Goal: Information Seeking & Learning: Learn about a topic

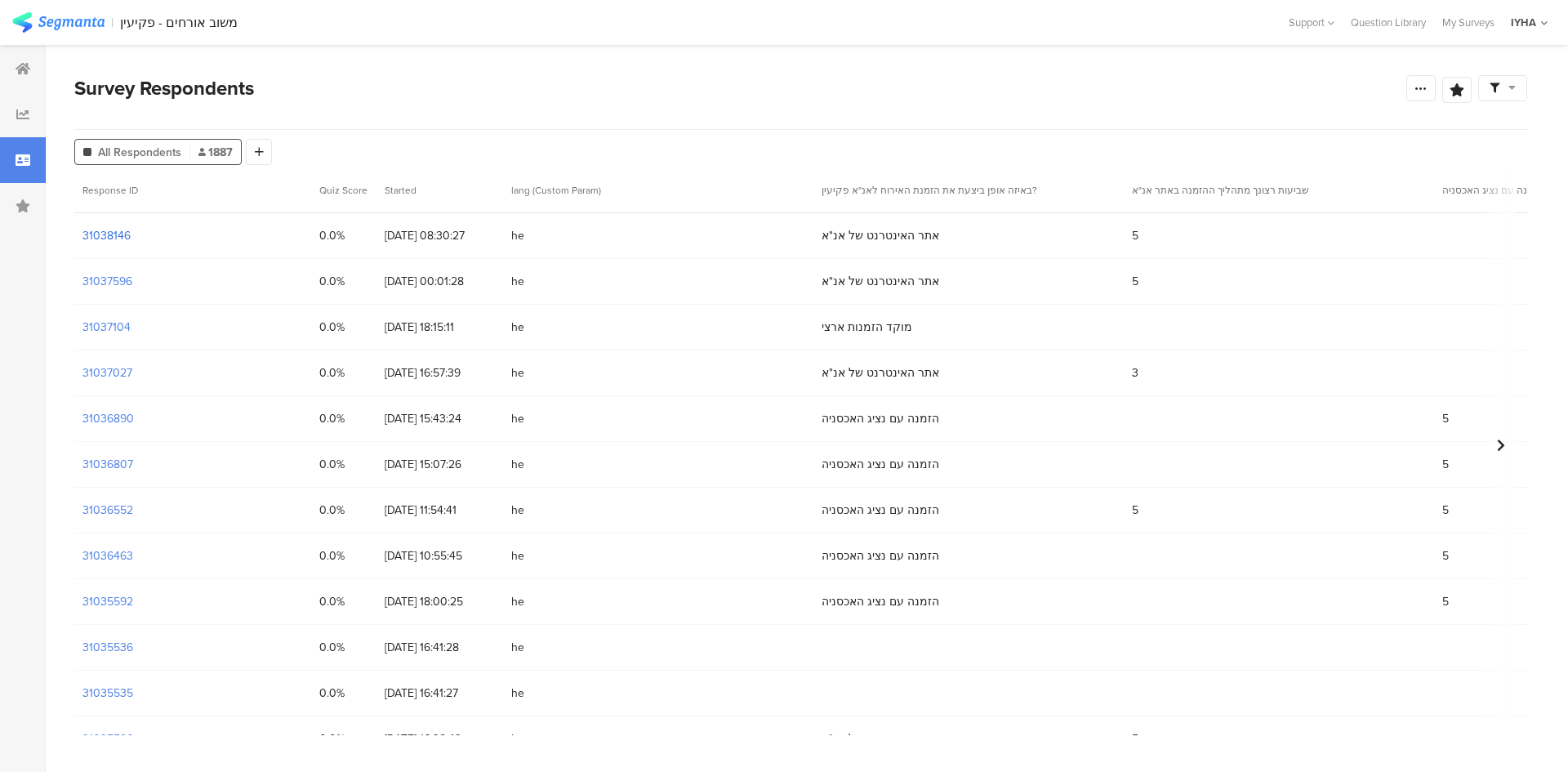
click at [102, 233] on section "31038146" at bounding box center [107, 235] width 49 height 17
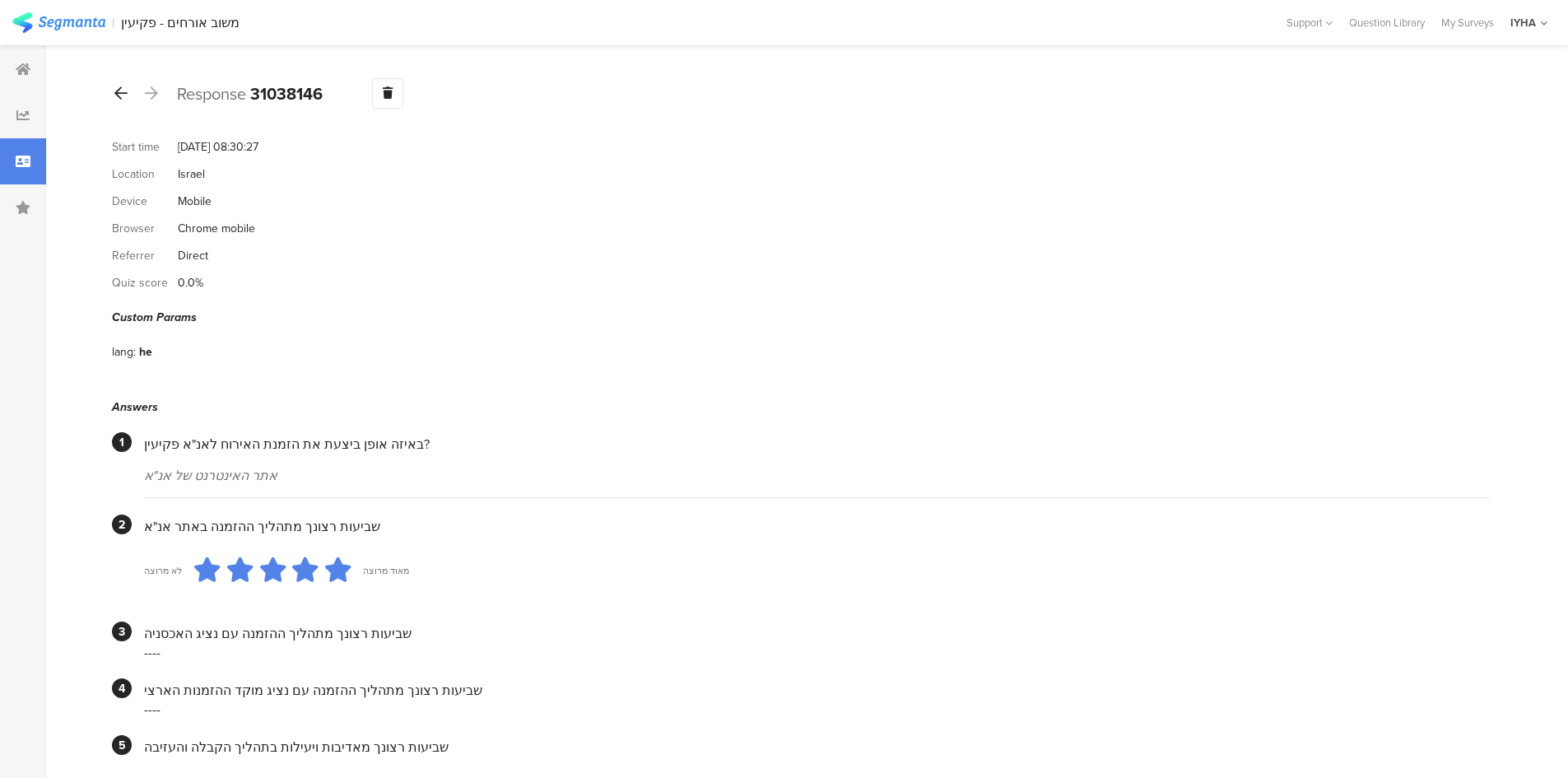
click at [121, 92] on icon at bounding box center [121, 92] width 14 height 15
click at [119, 89] on icon at bounding box center [121, 92] width 14 height 15
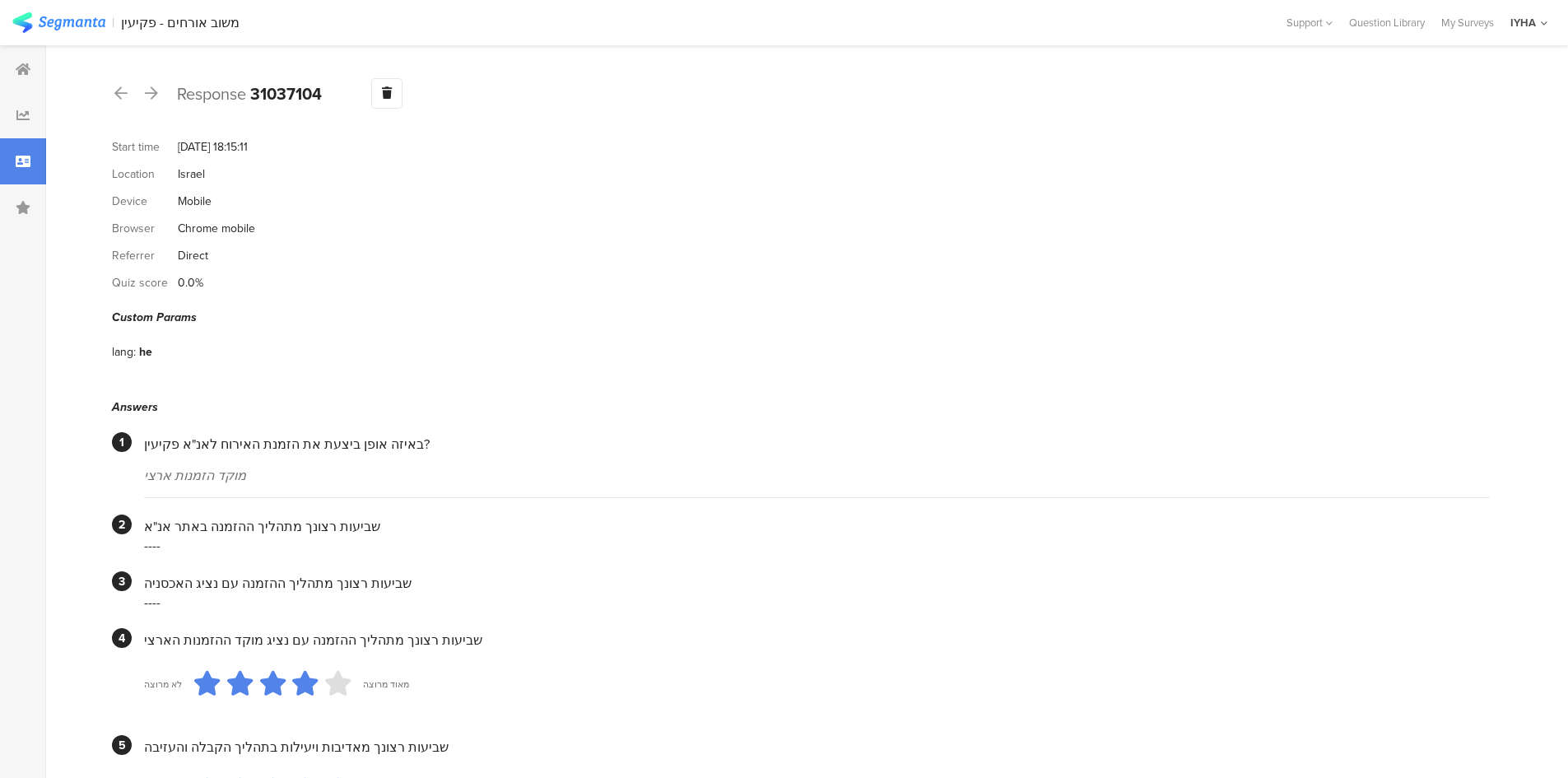
click at [12, 153] on div at bounding box center [23, 161] width 46 height 46
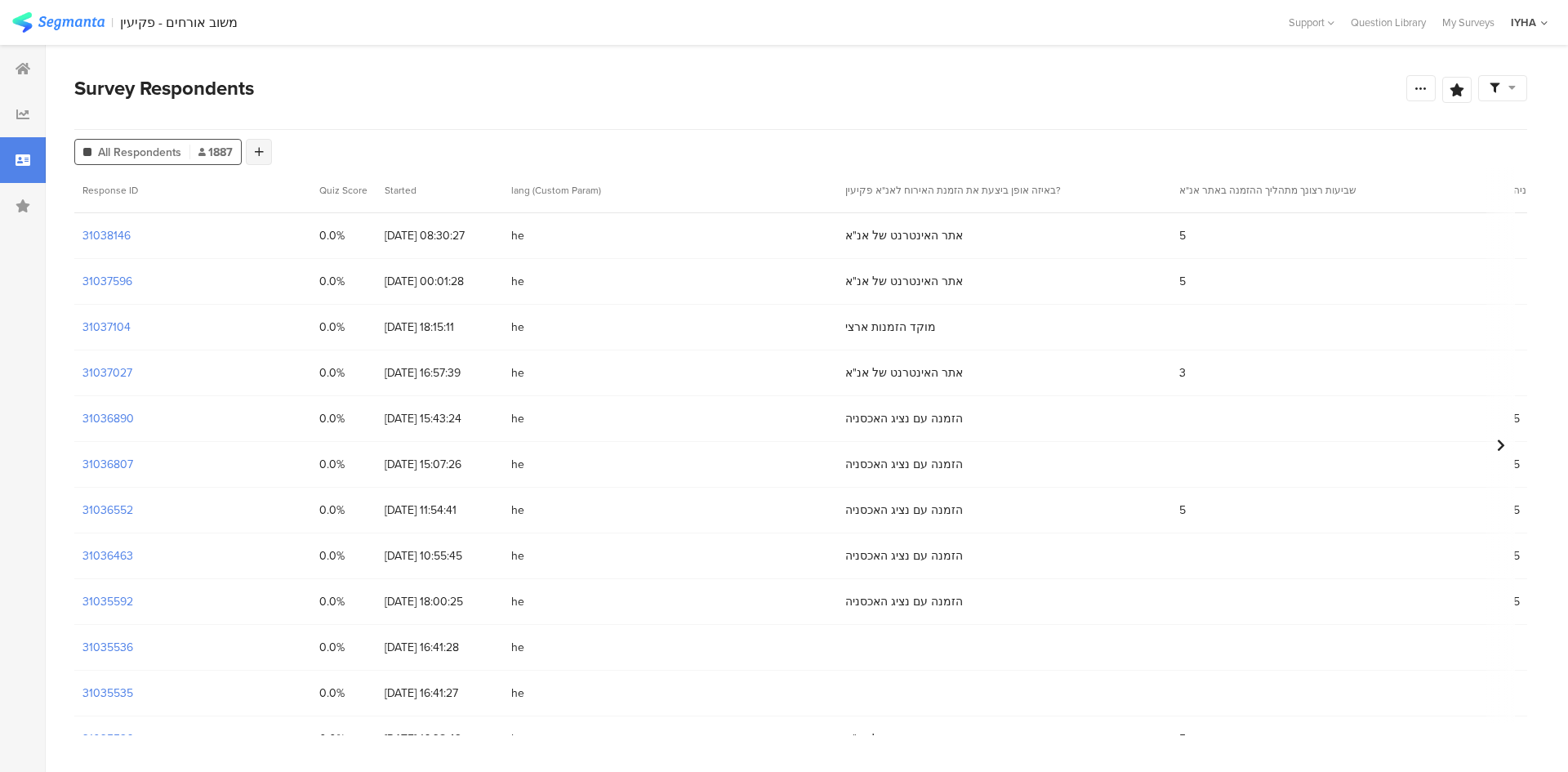
click at [262, 147] on icon at bounding box center [259, 152] width 9 height 12
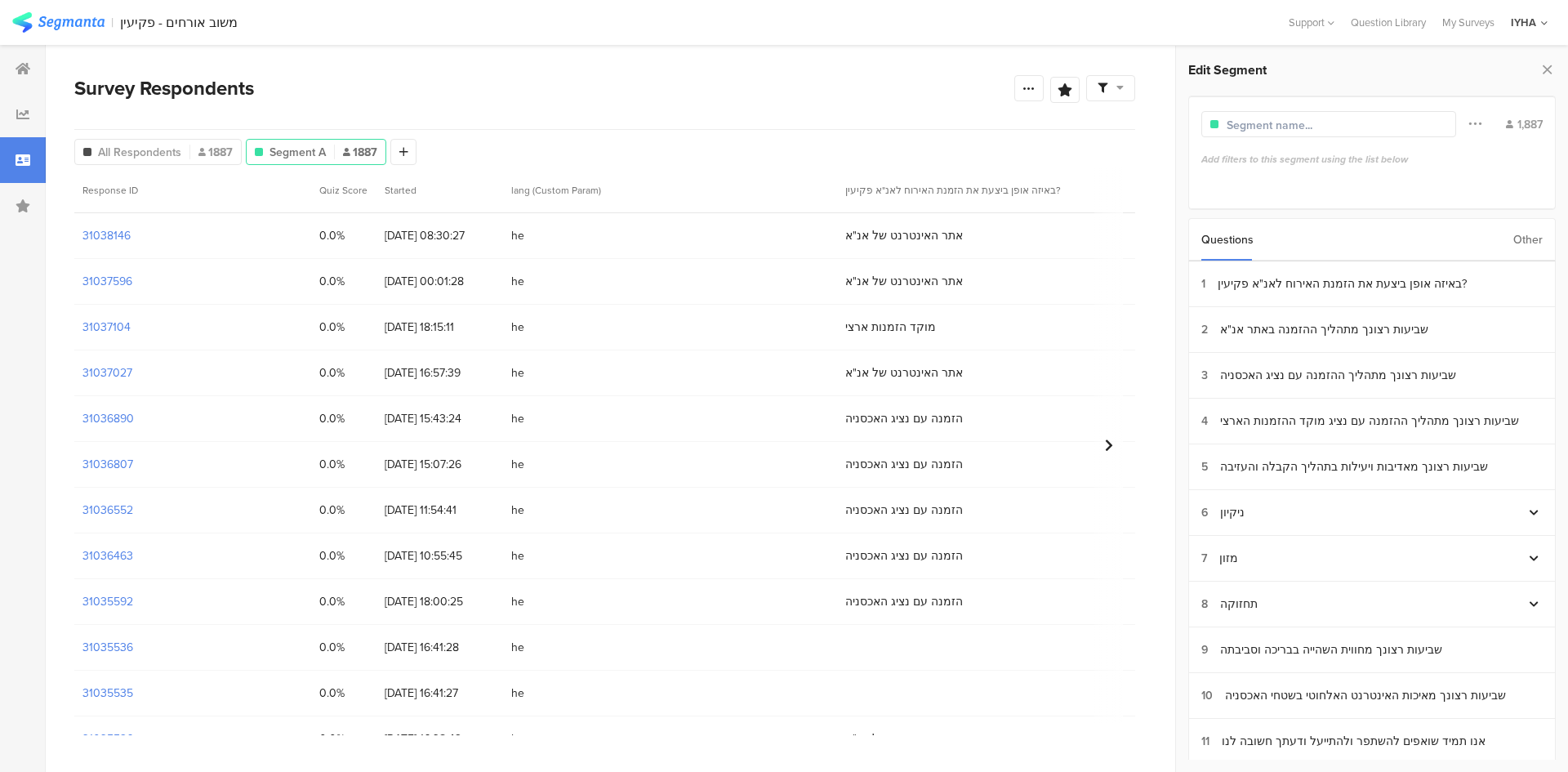
click at [1529, 235] on div "Other" at bounding box center [1528, 239] width 30 height 41
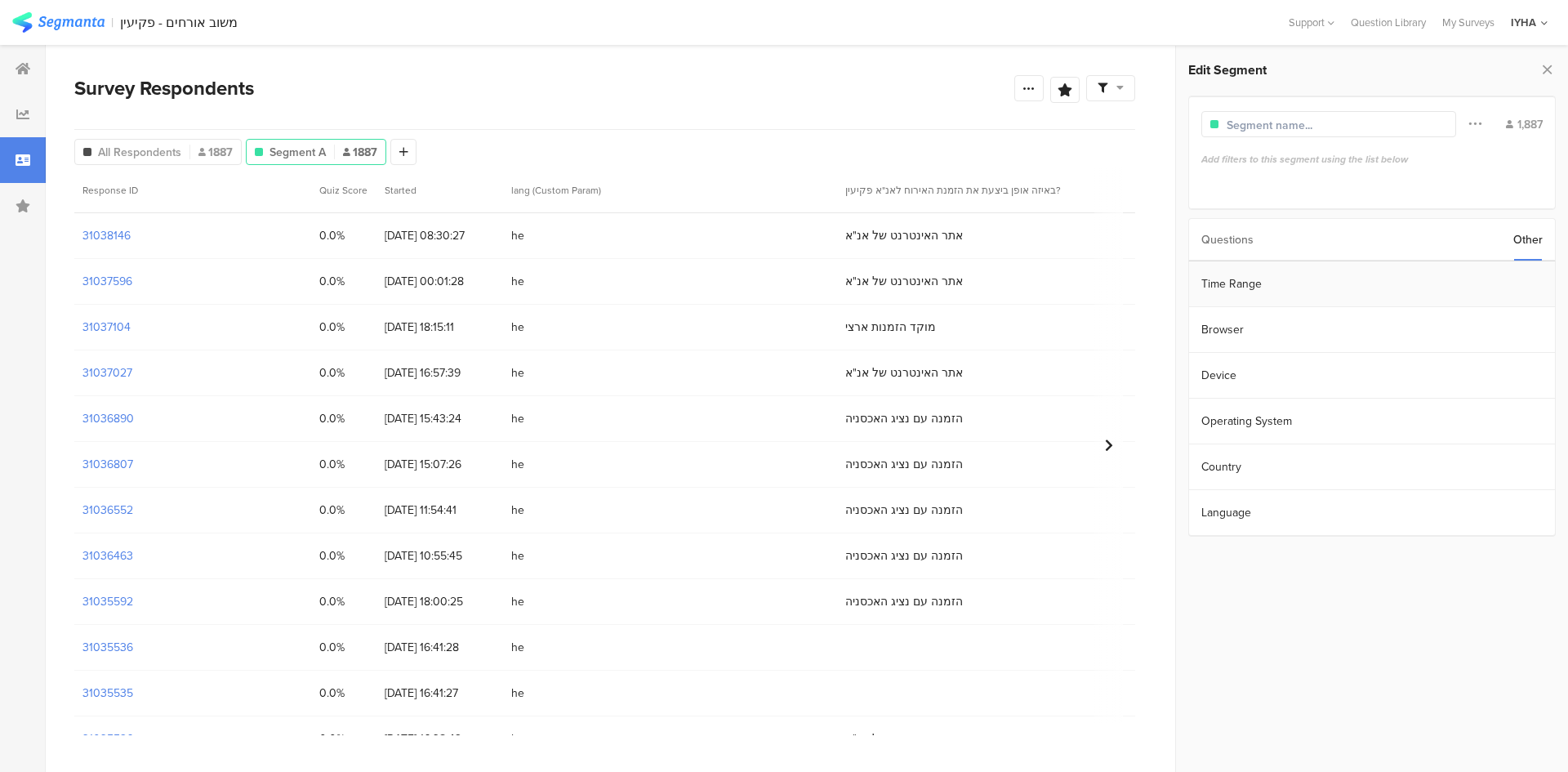
click at [1302, 283] on section "Time Range" at bounding box center [1372, 284] width 366 height 46
click at [1504, 288] on input "[DATE] 00:00" at bounding box center [1464, 282] width 164 height 22
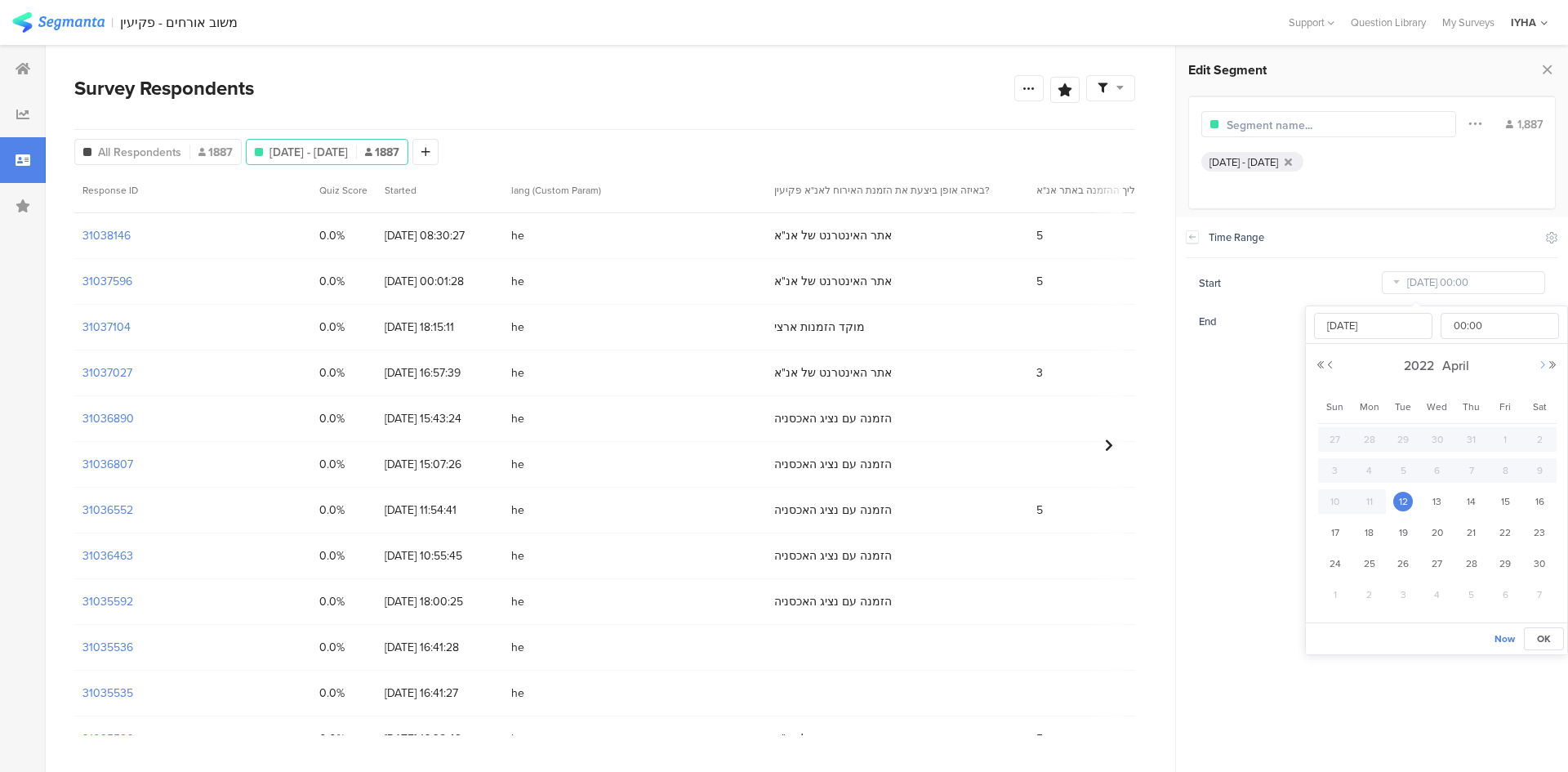
click at [1537, 361] on button "Next Month" at bounding box center [1542, 364] width 10 height 10
click at [1555, 365] on button "Next Year" at bounding box center [1552, 364] width 10 height 10
click at [1540, 364] on button "Next Month" at bounding box center [1542, 364] width 10 height 10
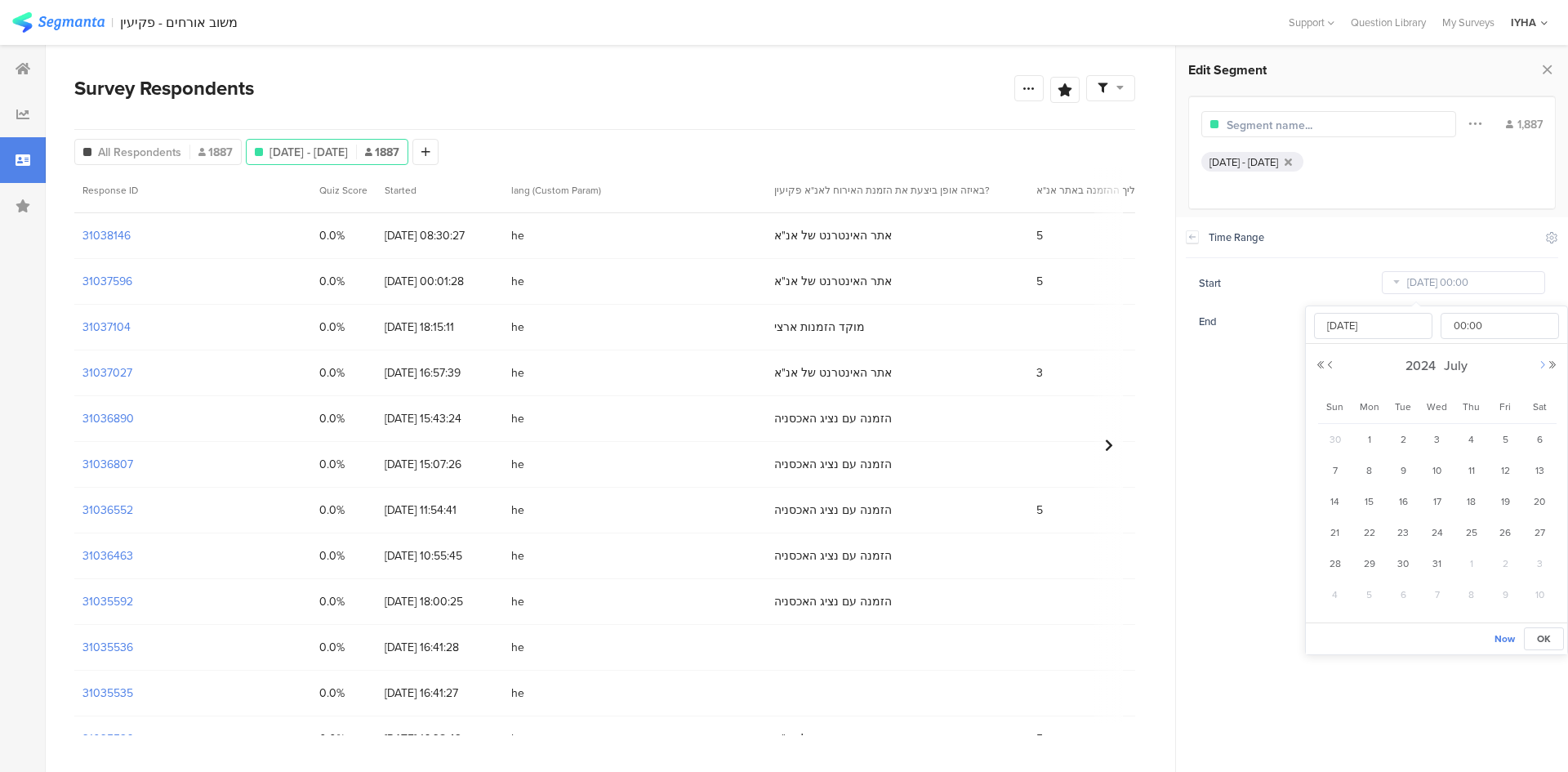
click at [1540, 364] on button "Next Month" at bounding box center [1542, 364] width 10 height 10
click at [1473, 440] on span "1" at bounding box center [1472, 440] width 20 height 20
type input "[DATE] 00:00"
type input "[DATE]"
click at [1546, 638] on span "OK" at bounding box center [1544, 639] width 13 height 14
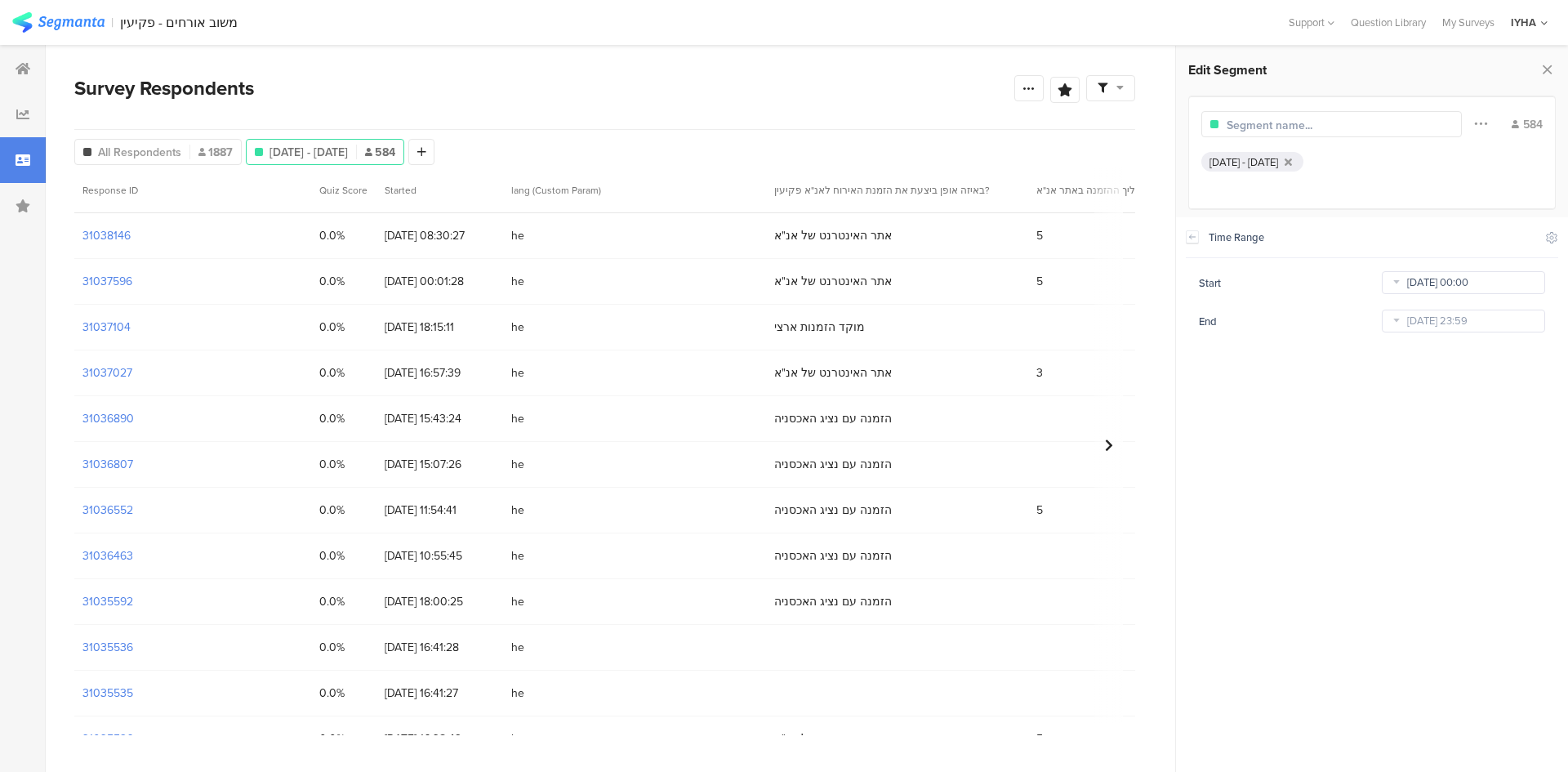
click at [1511, 284] on input "[DATE] 00:00" at bounding box center [1464, 282] width 164 height 22
click at [1543, 364] on button "Next Month" at bounding box center [1542, 364] width 10 height 10
click at [1555, 364] on button "Next Year" at bounding box center [1552, 364] width 10 height 10
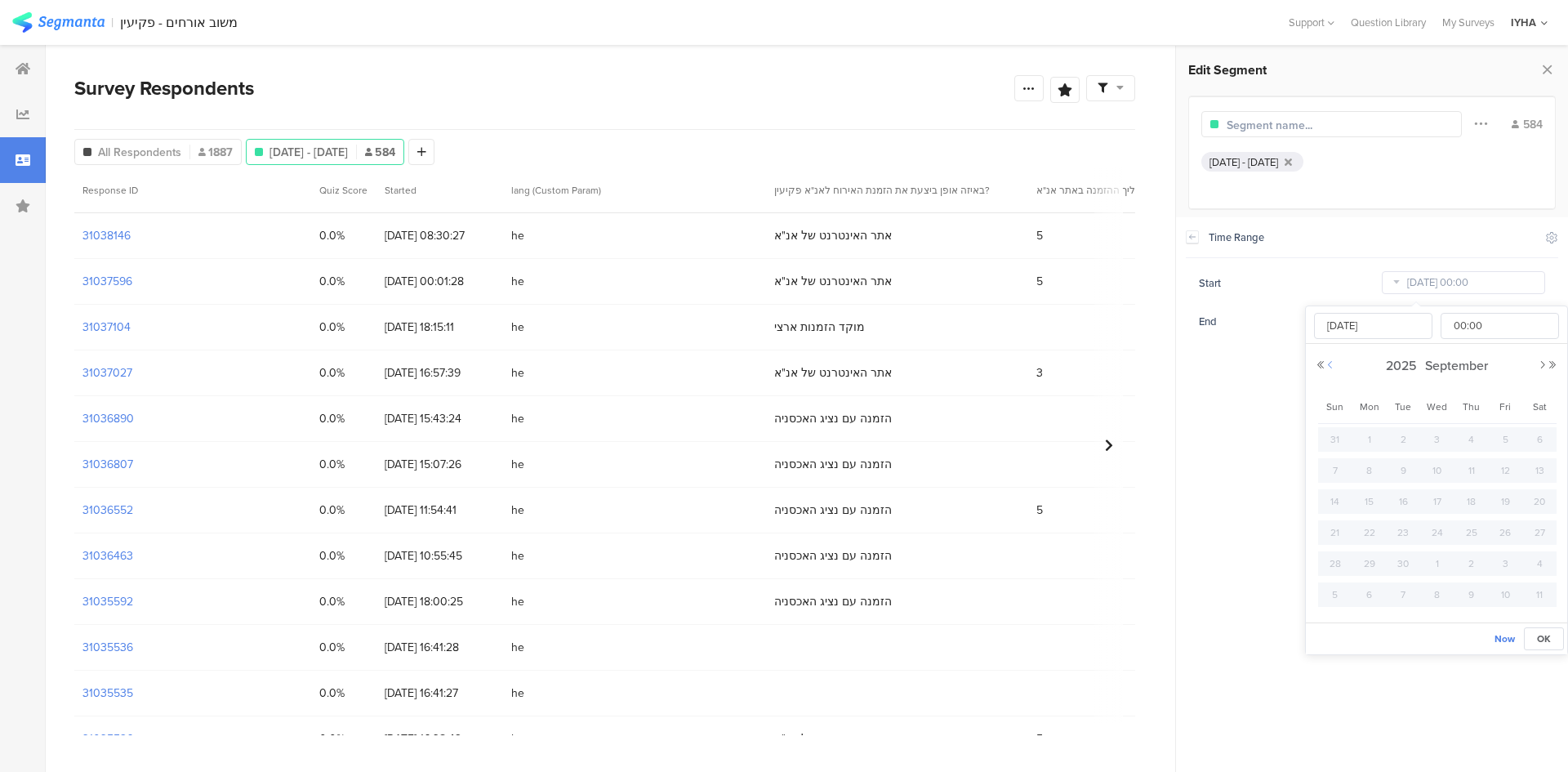
click at [1329, 366] on button "Previous Month" at bounding box center [1330, 364] width 10 height 10
click at [1505, 441] on span "1" at bounding box center [1505, 440] width 20 height 20
type input "[DATE] 00:00"
type input "[DATE]"
click at [1545, 634] on span "OK" at bounding box center [1544, 639] width 13 height 14
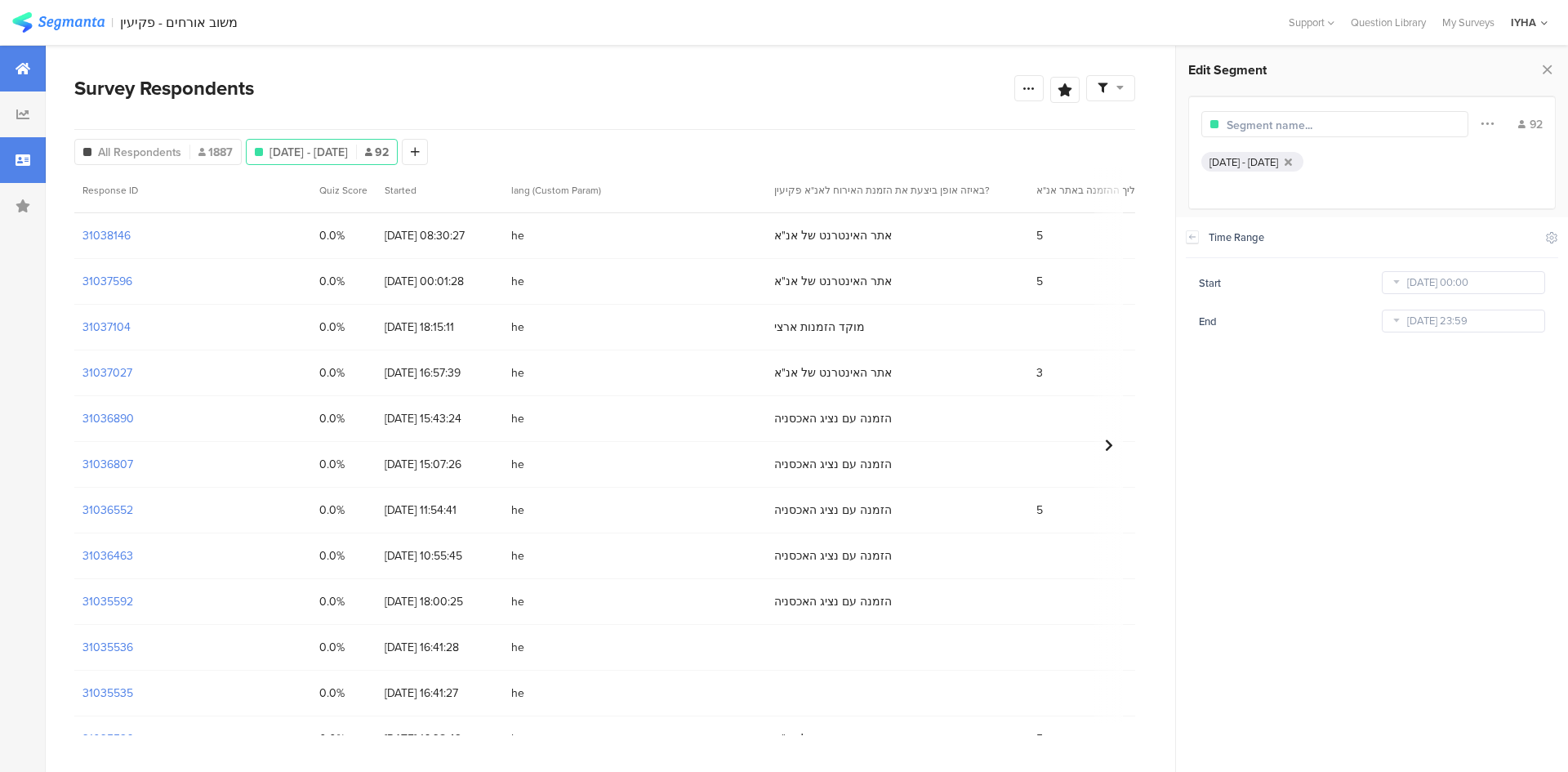
click at [16, 76] on div at bounding box center [22, 68] width 46 height 46
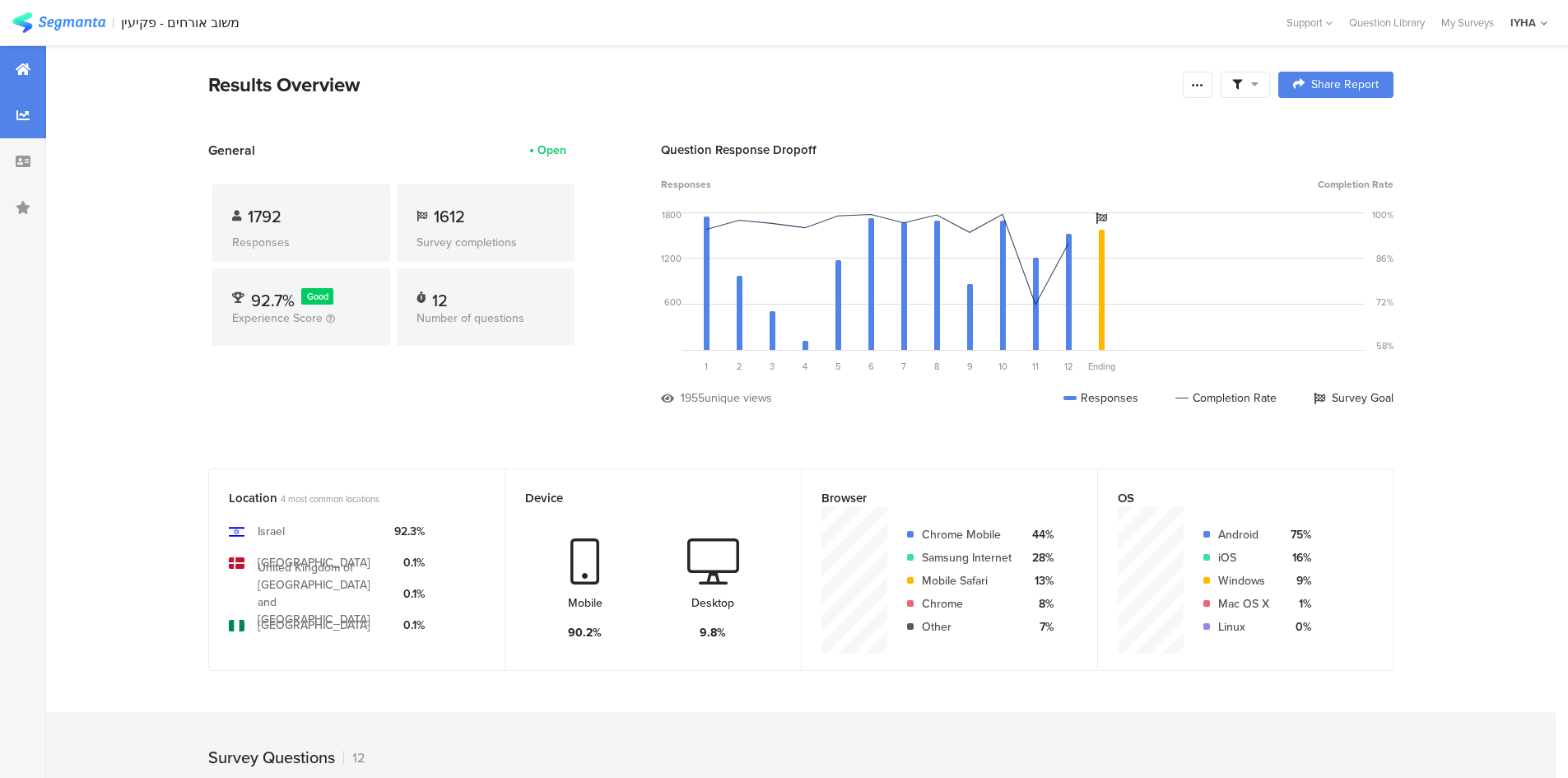
click at [24, 117] on icon at bounding box center [23, 115] width 14 height 14
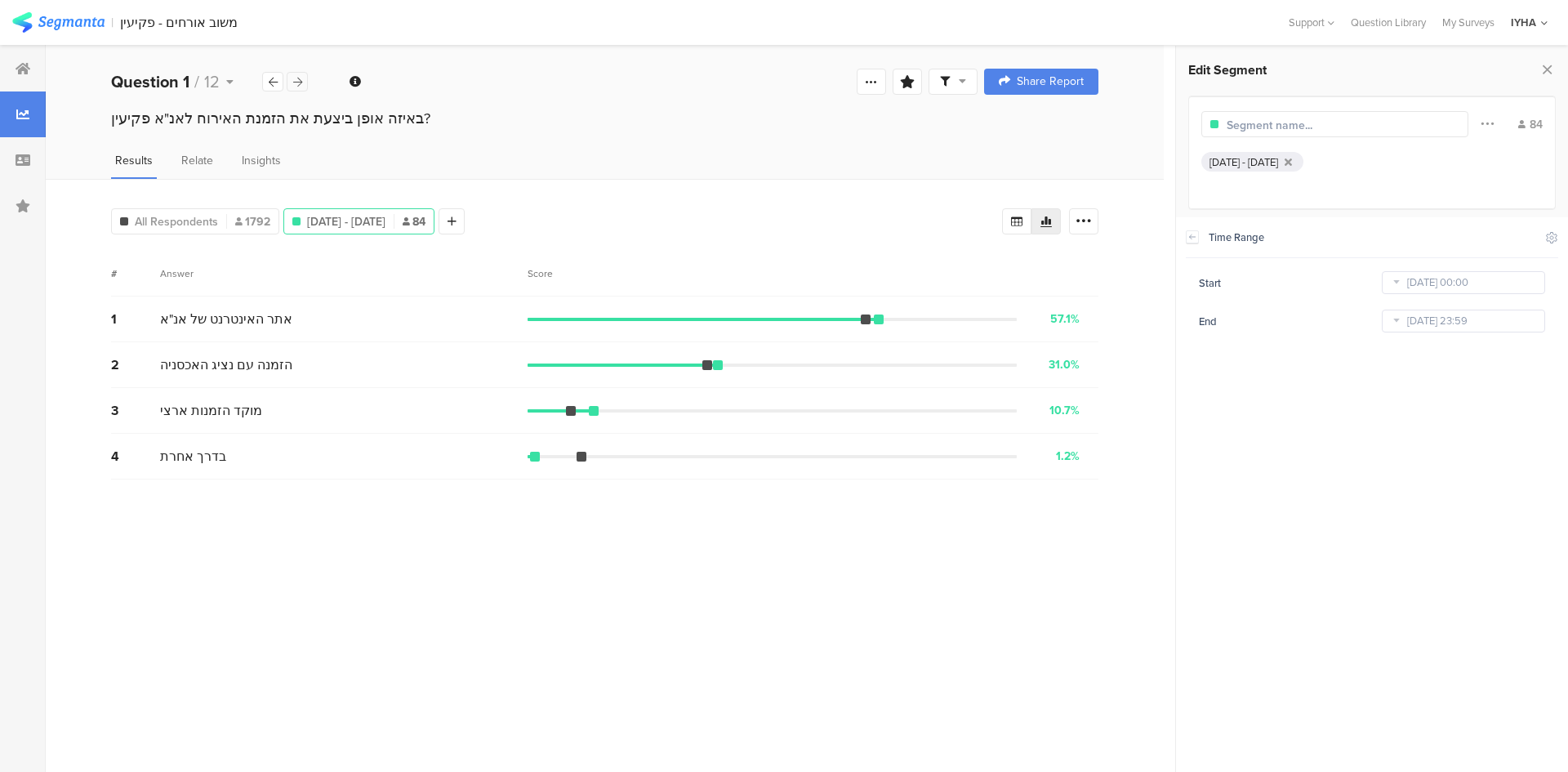
click at [295, 83] on icon at bounding box center [298, 82] width 9 height 11
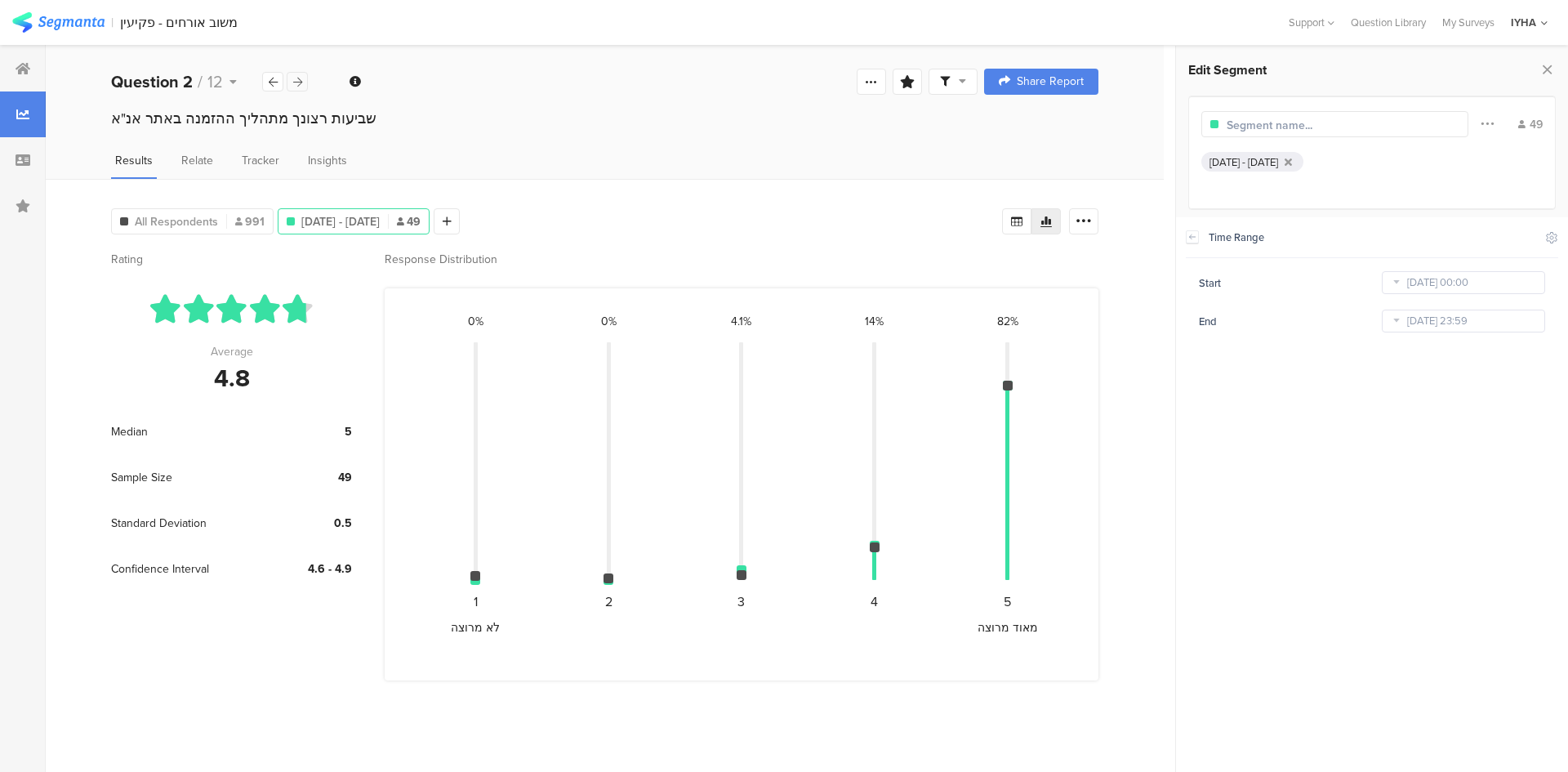
click at [297, 83] on icon at bounding box center [298, 82] width 9 height 11
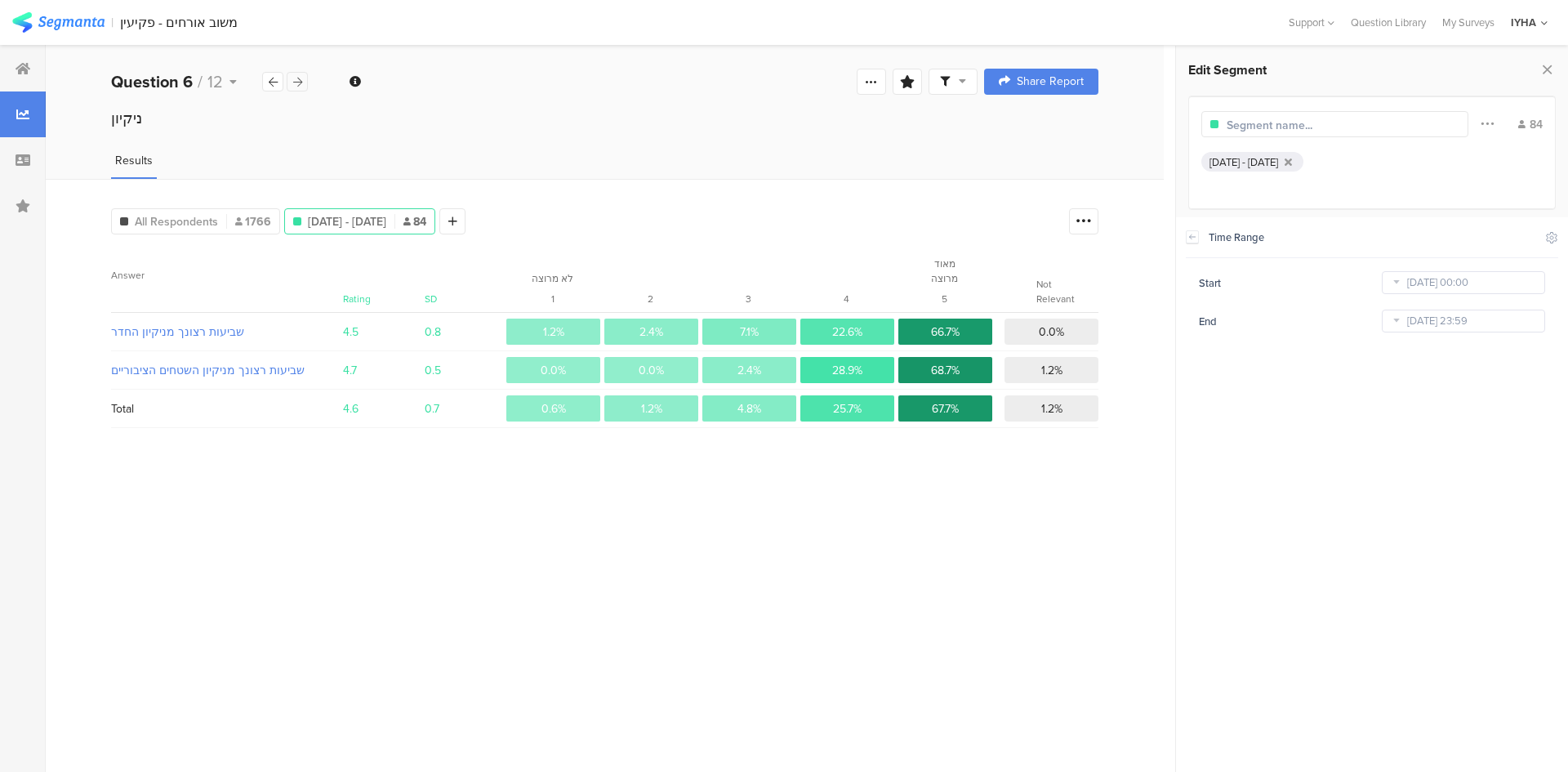
click at [297, 83] on icon at bounding box center [298, 82] width 9 height 11
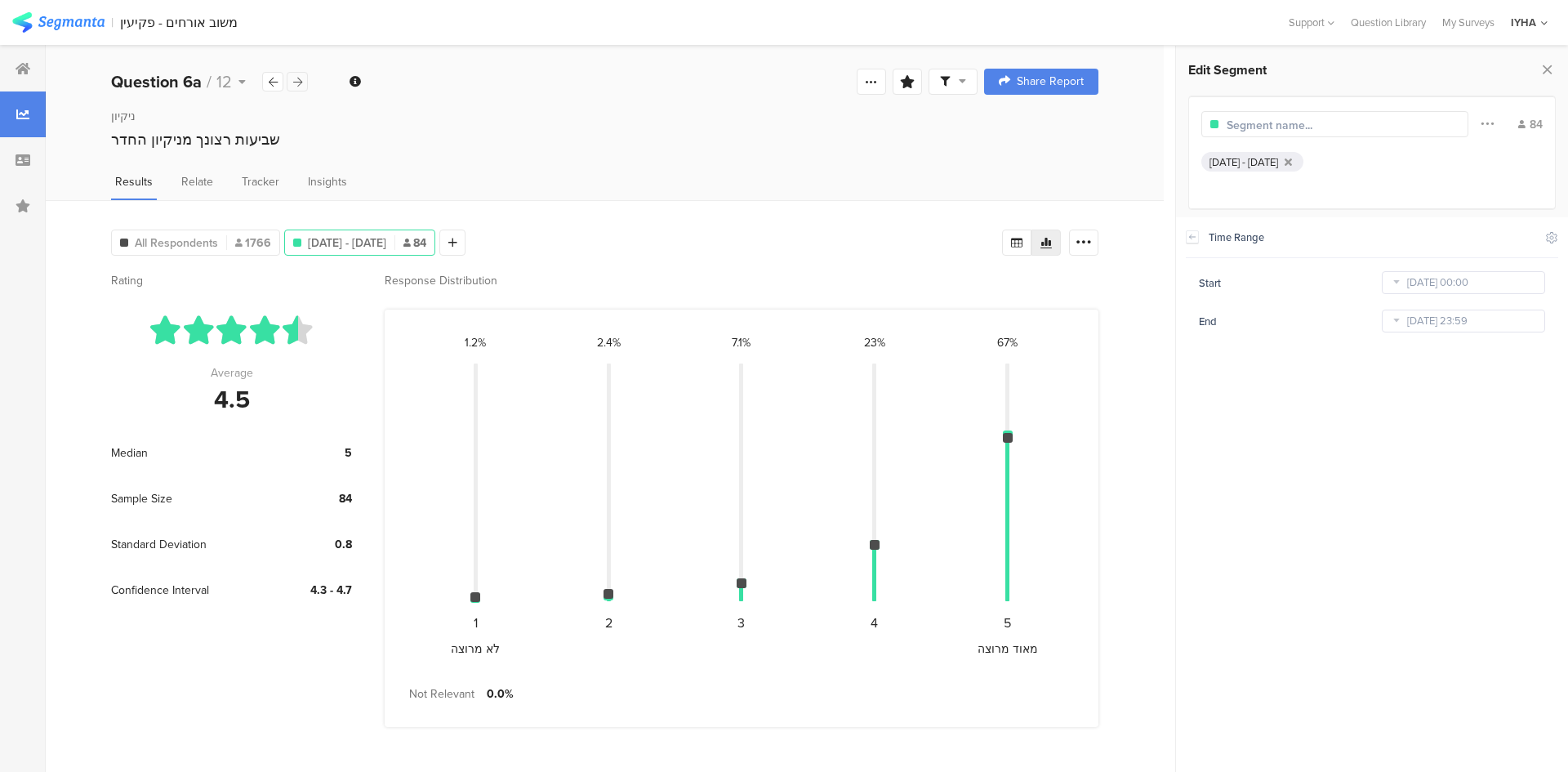
click at [297, 83] on icon at bounding box center [298, 82] width 9 height 11
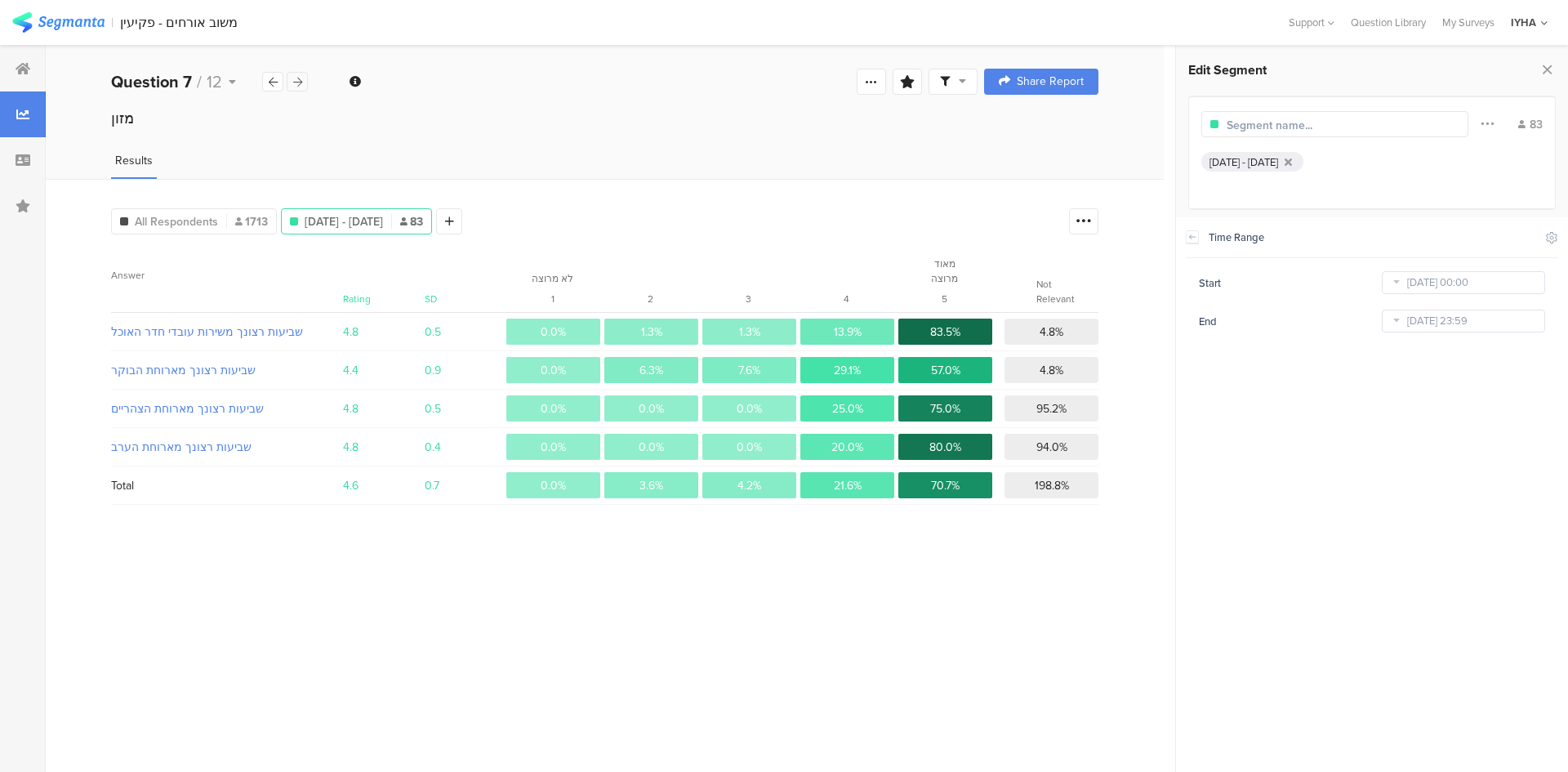
click at [297, 83] on icon at bounding box center [298, 82] width 9 height 11
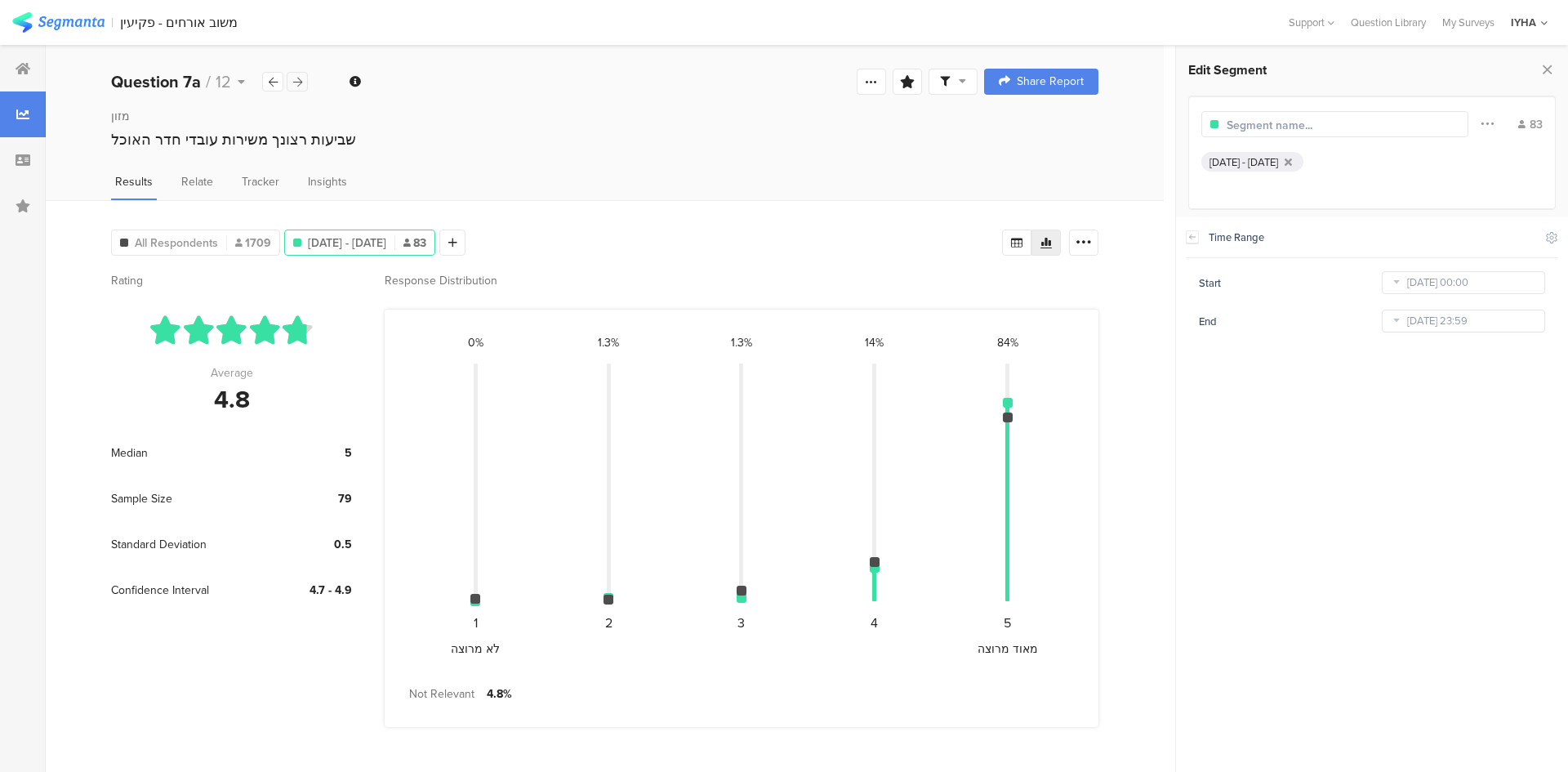
click at [297, 83] on icon at bounding box center [298, 82] width 9 height 11
click at [22, 66] on icon at bounding box center [22, 68] width 14 height 13
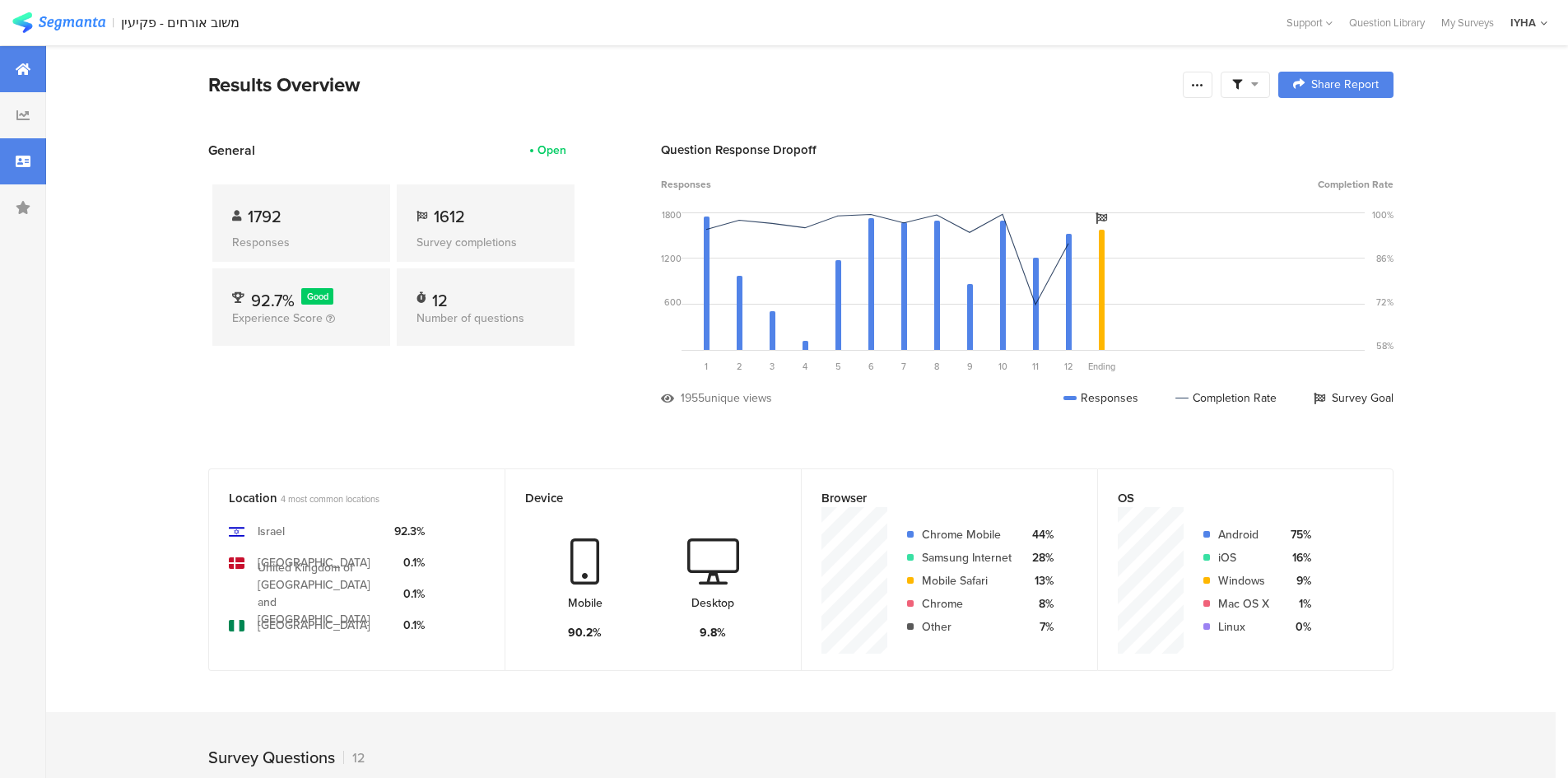
click at [28, 160] on icon at bounding box center [23, 161] width 15 height 14
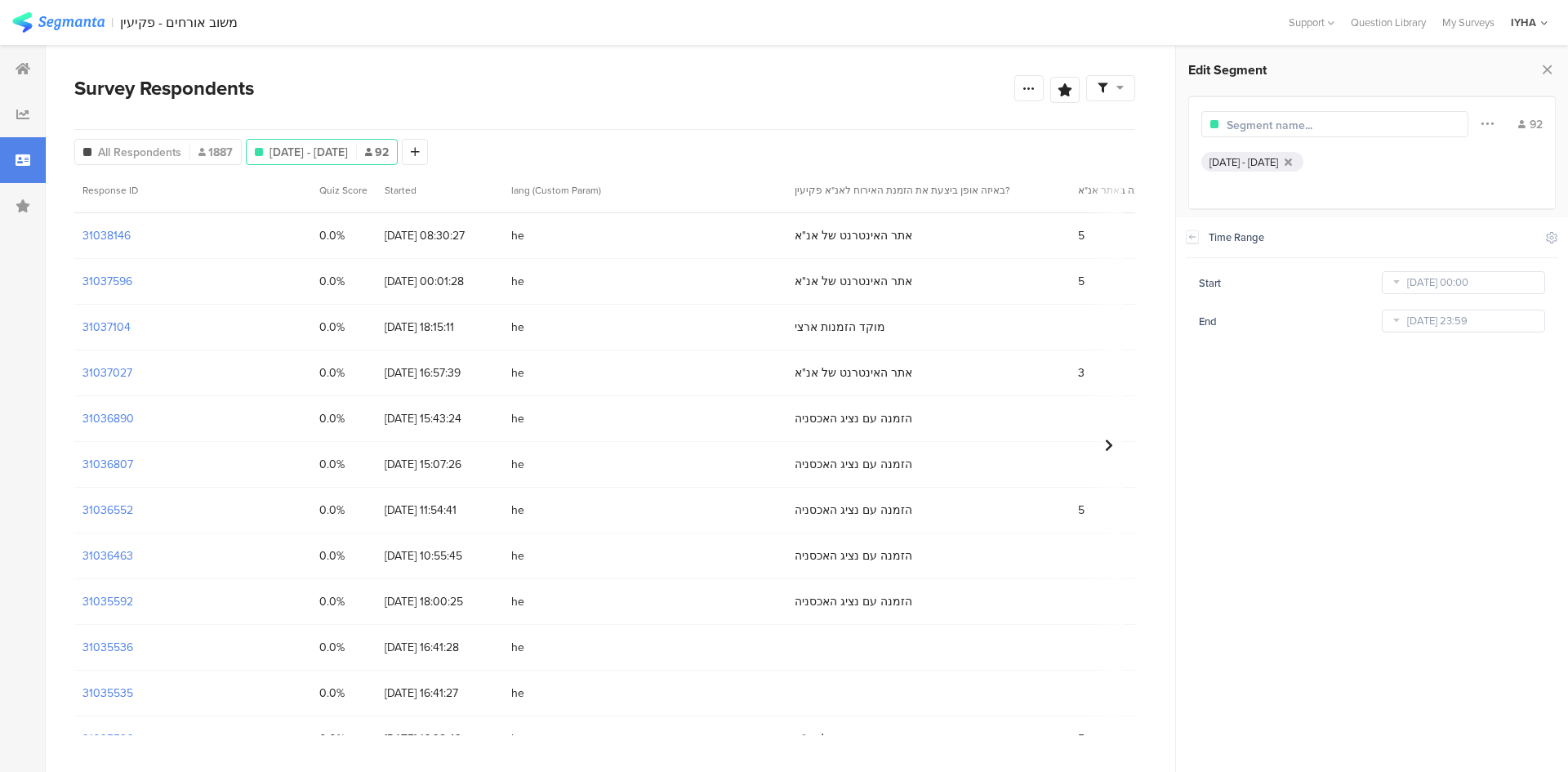
click at [25, 201] on icon at bounding box center [22, 206] width 14 height 13
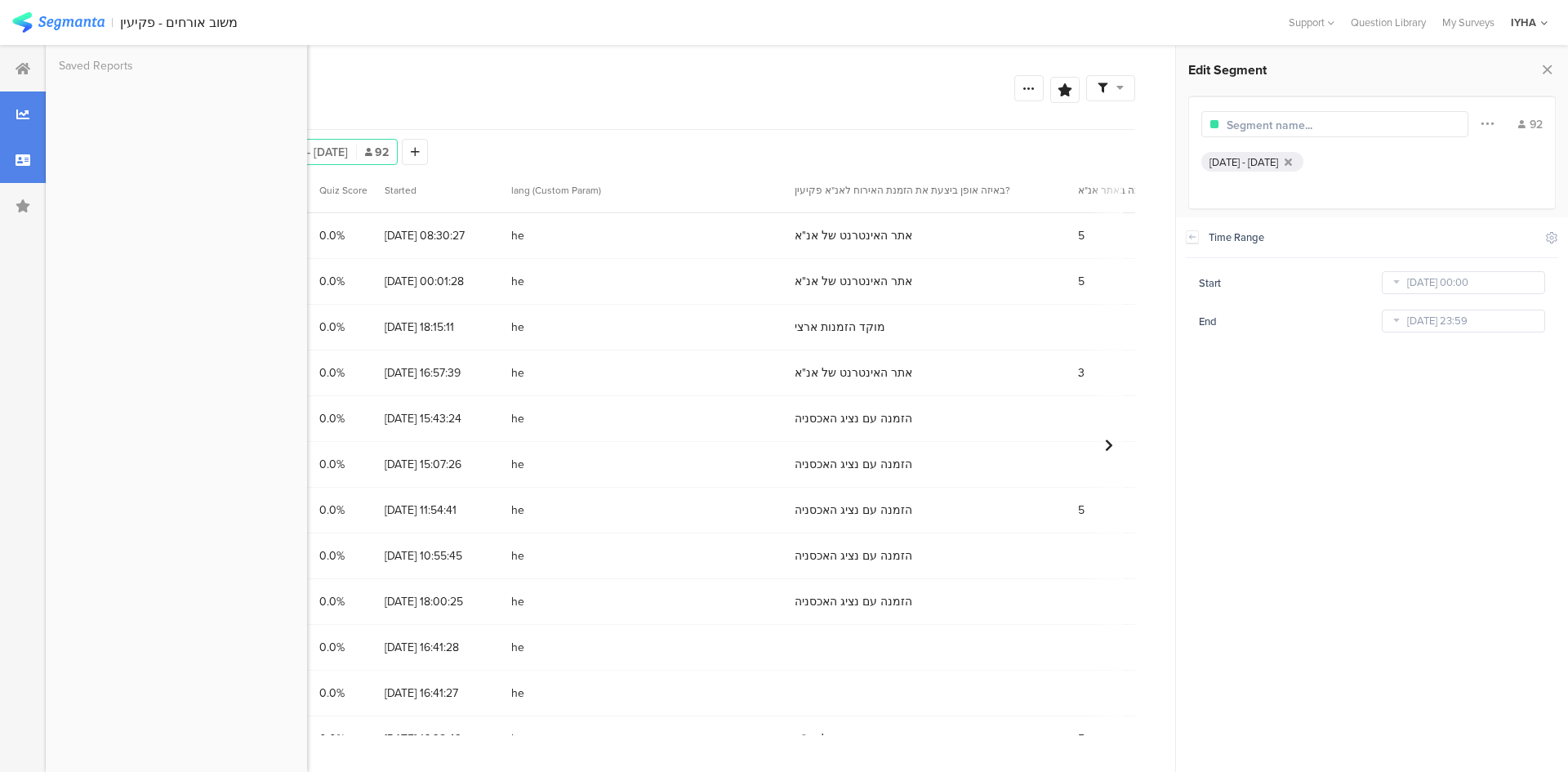
click at [19, 122] on div at bounding box center [22, 114] width 46 height 46
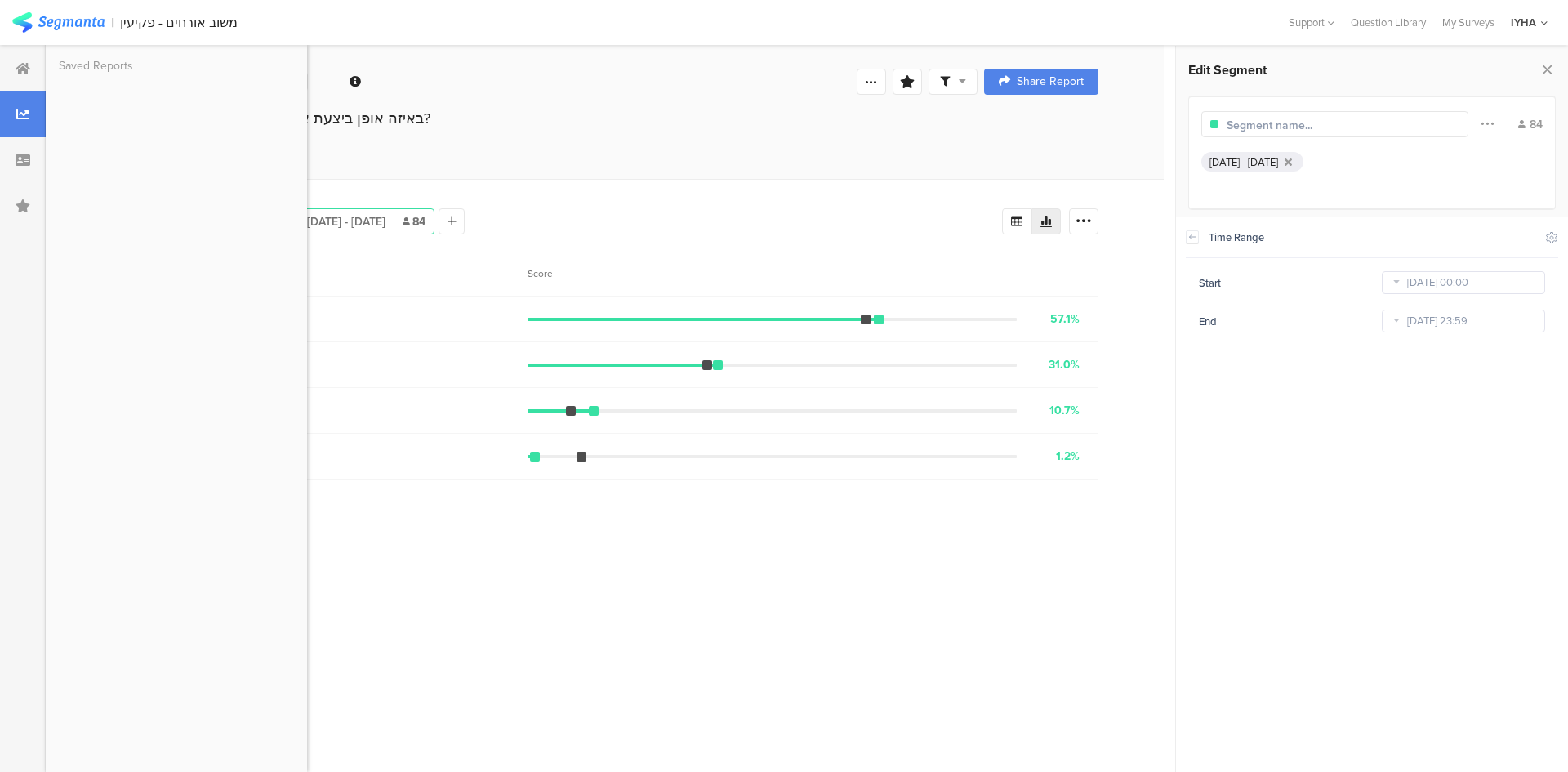
click at [599, 160] on div "Results Relate Insights" at bounding box center [605, 166] width 1118 height 27
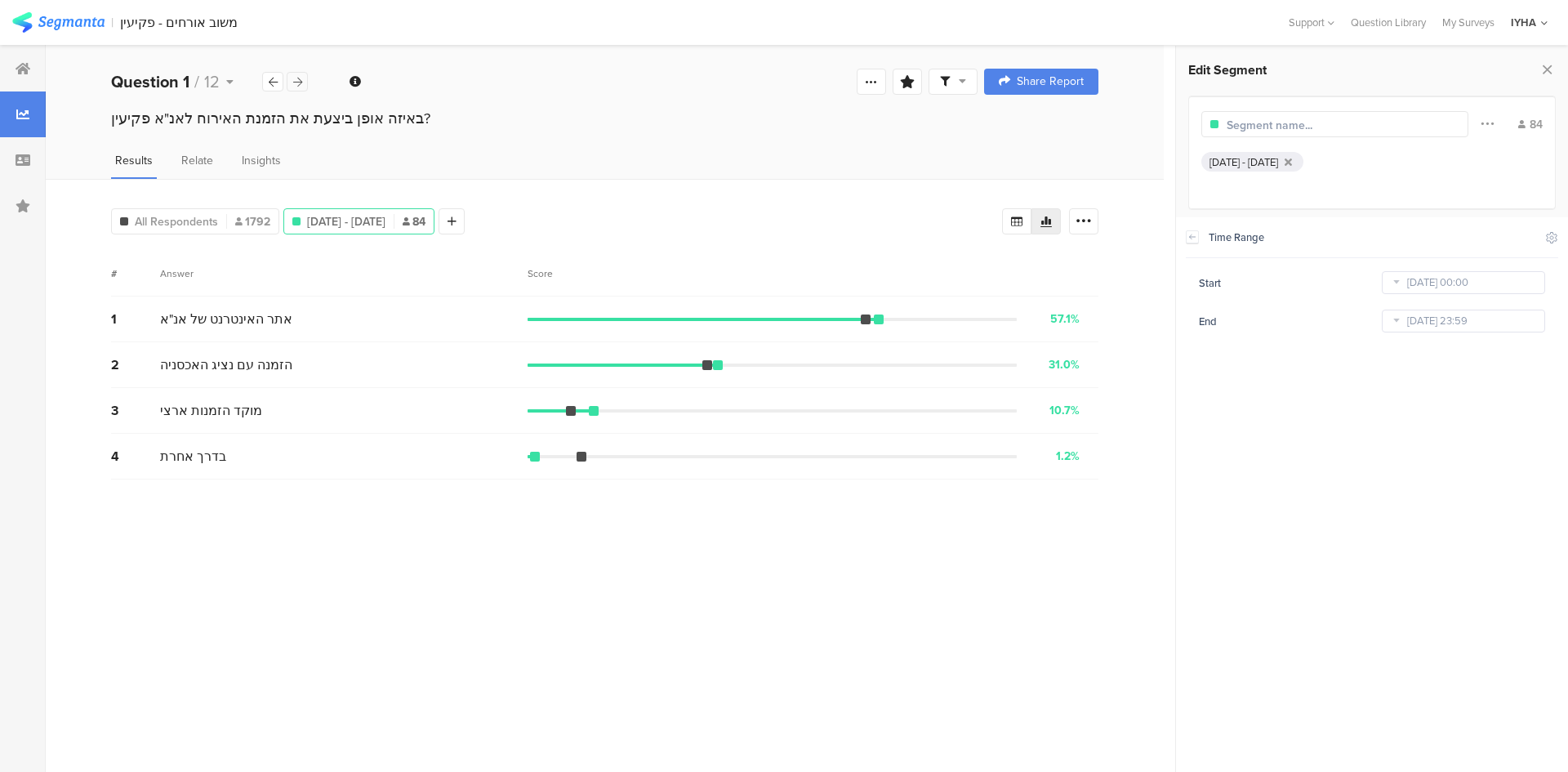
click at [296, 85] on icon at bounding box center [298, 82] width 9 height 11
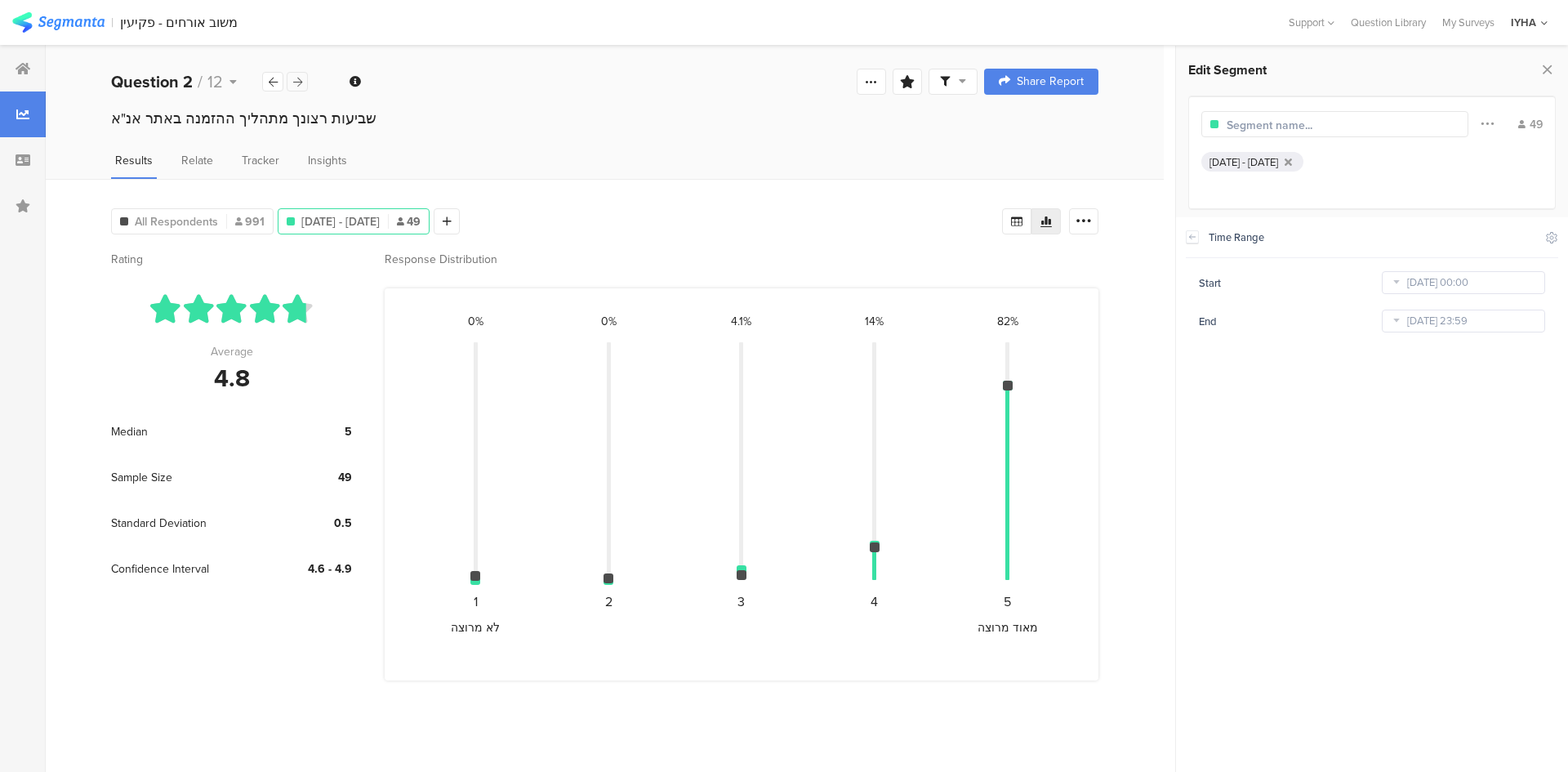
click at [296, 85] on icon at bounding box center [298, 82] width 9 height 11
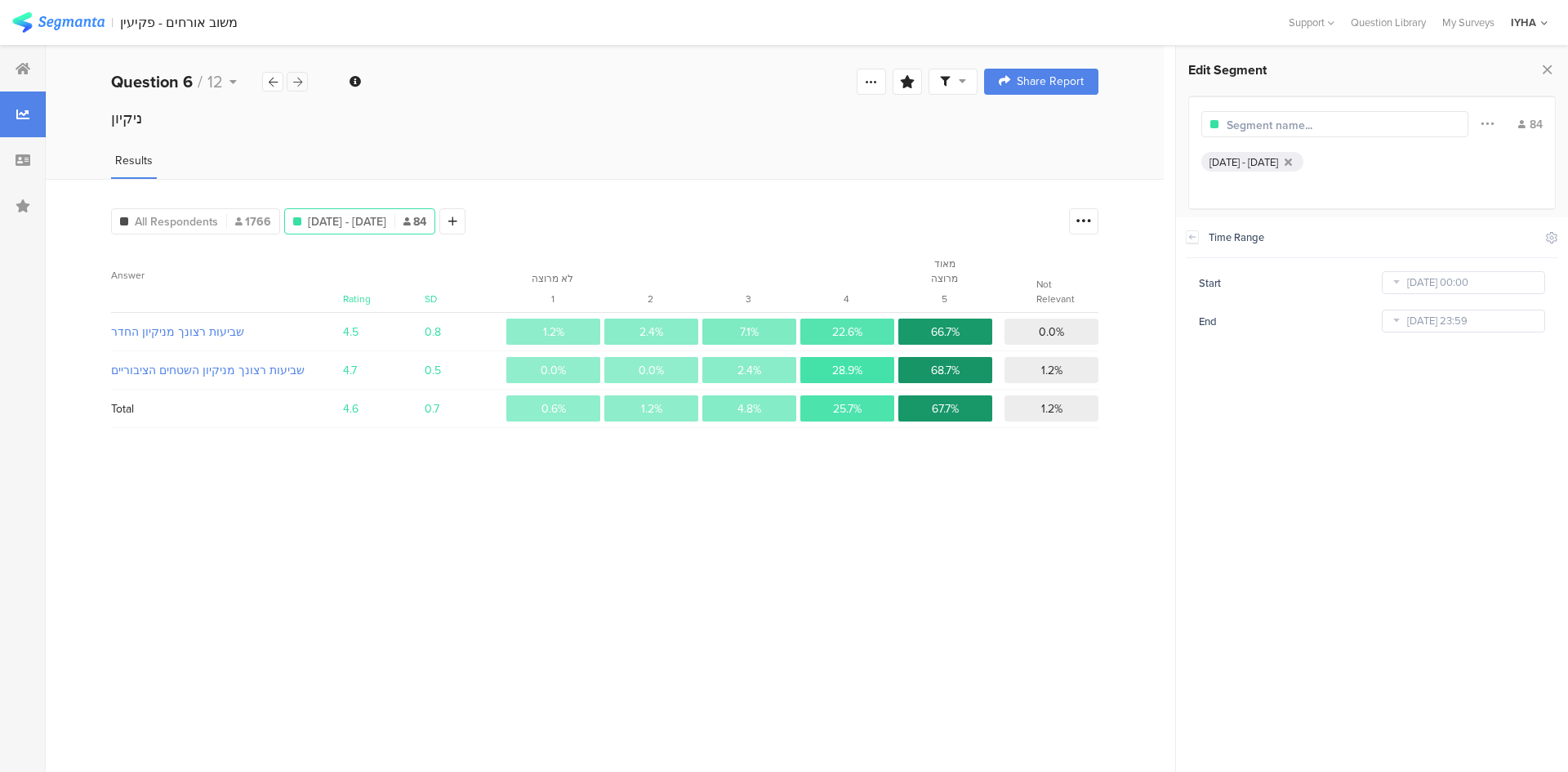
click at [296, 85] on icon at bounding box center [298, 82] width 9 height 11
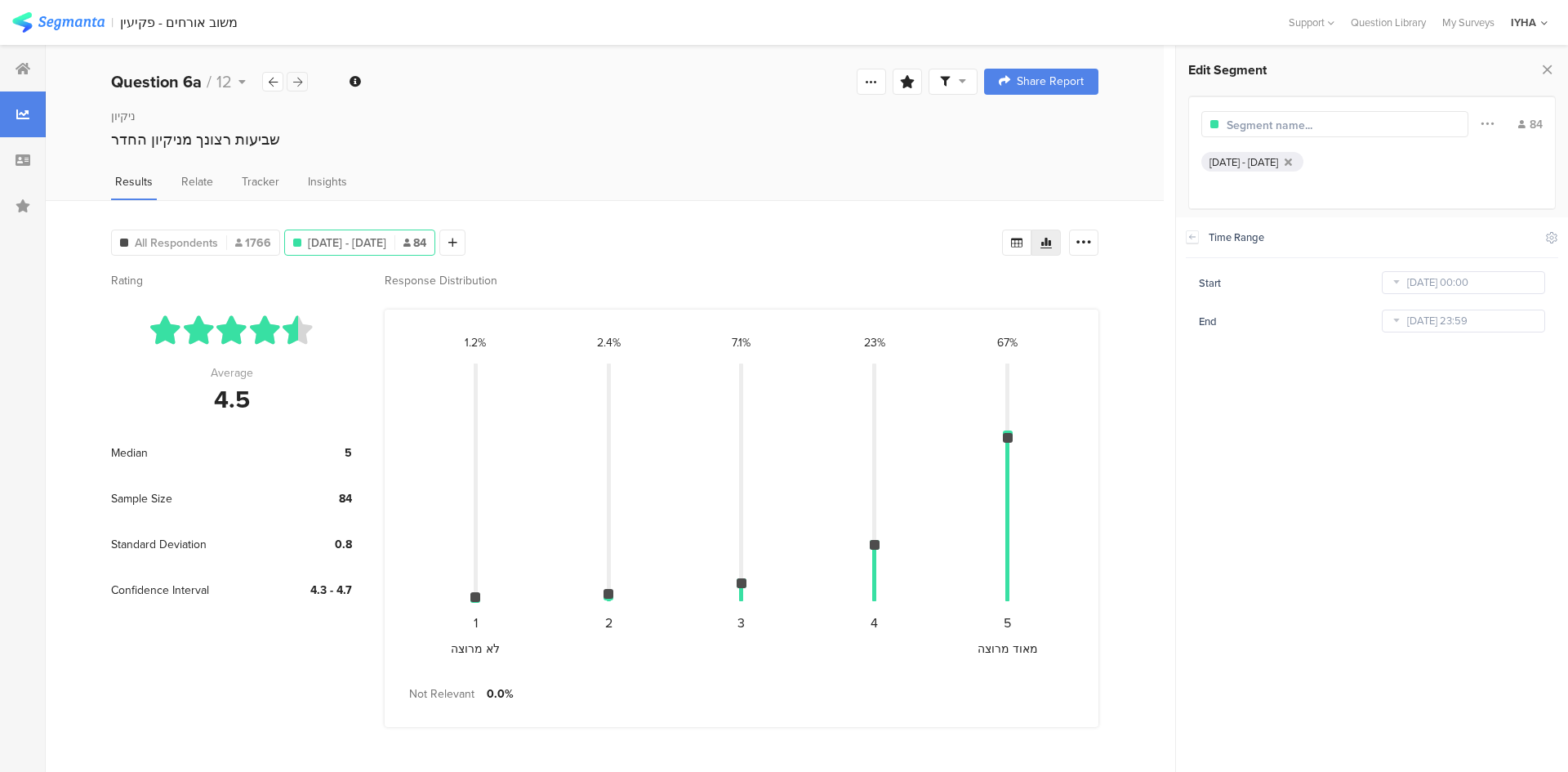
click at [296, 85] on icon at bounding box center [298, 82] width 9 height 11
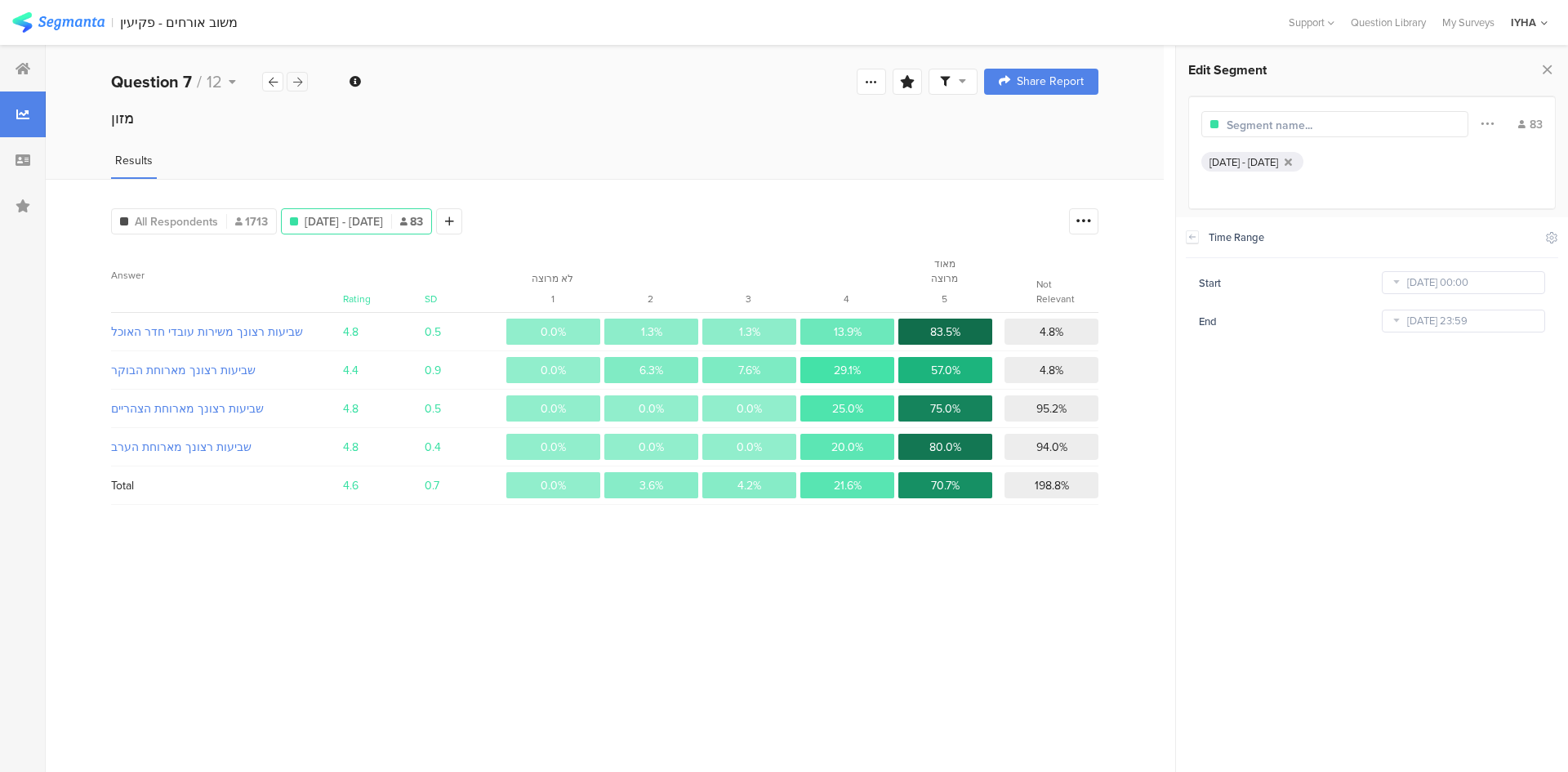
click at [296, 85] on icon at bounding box center [298, 82] width 9 height 11
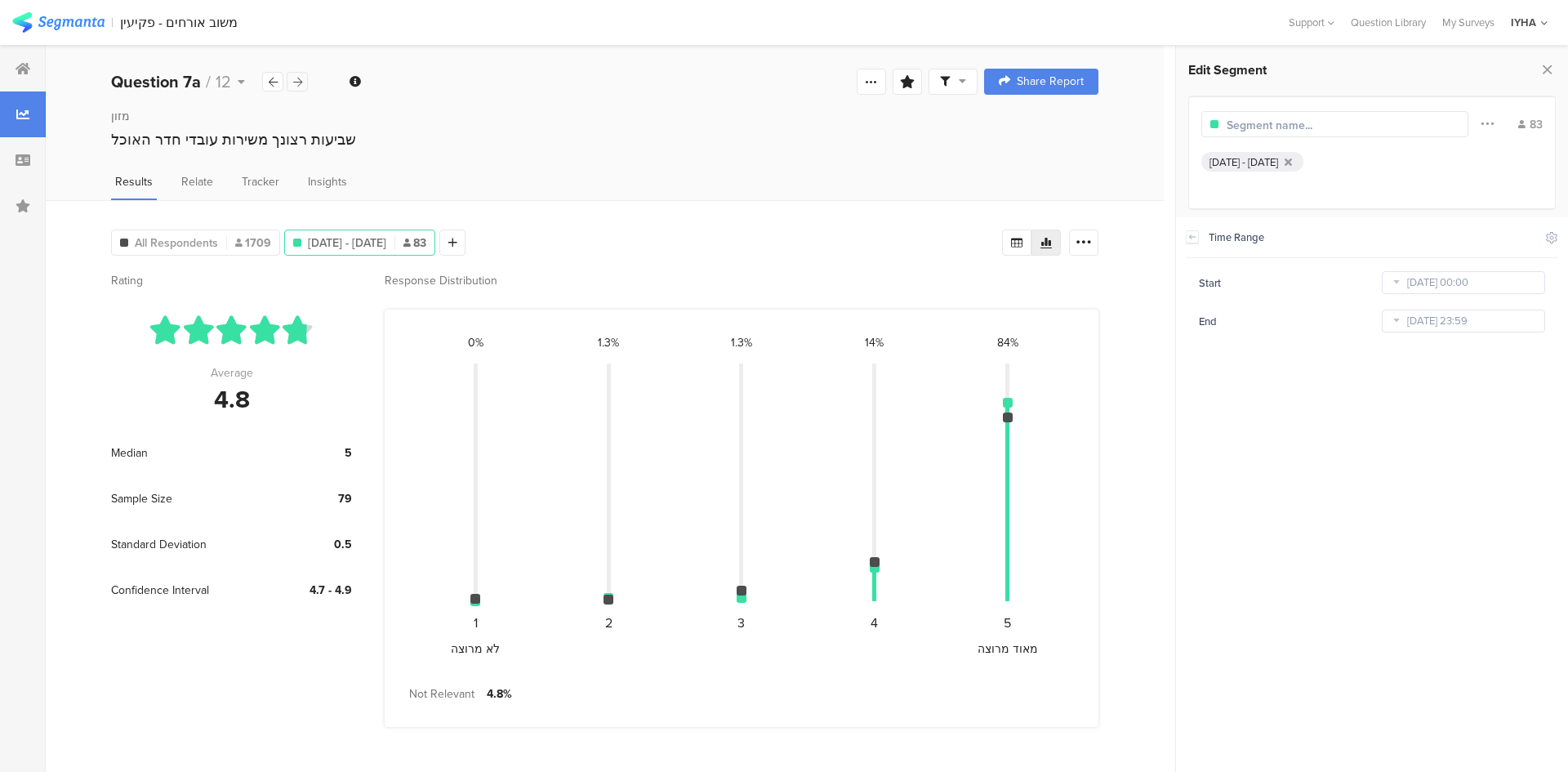
click at [296, 85] on icon at bounding box center [298, 82] width 9 height 11
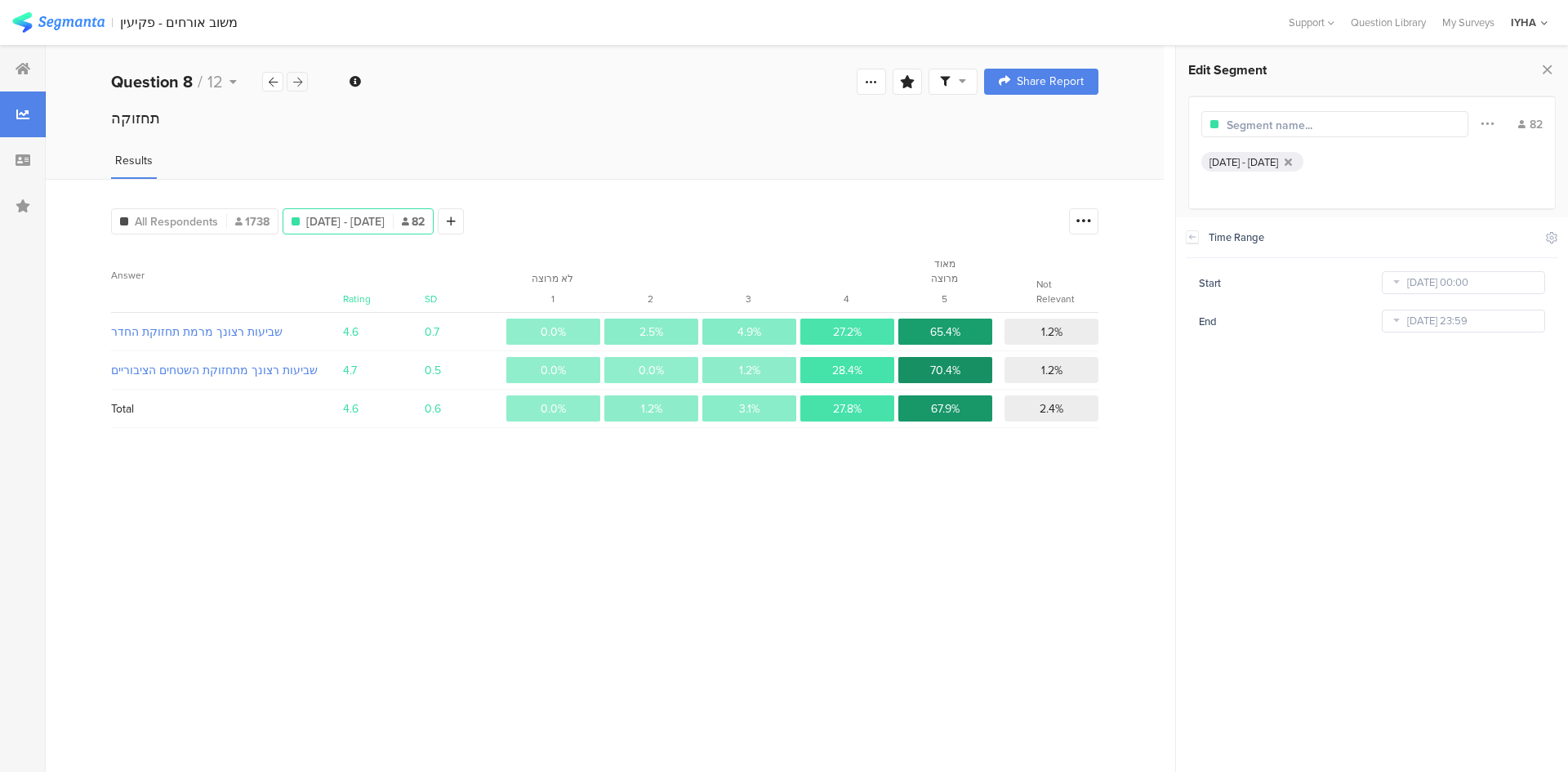
click at [296, 85] on icon at bounding box center [298, 82] width 9 height 11
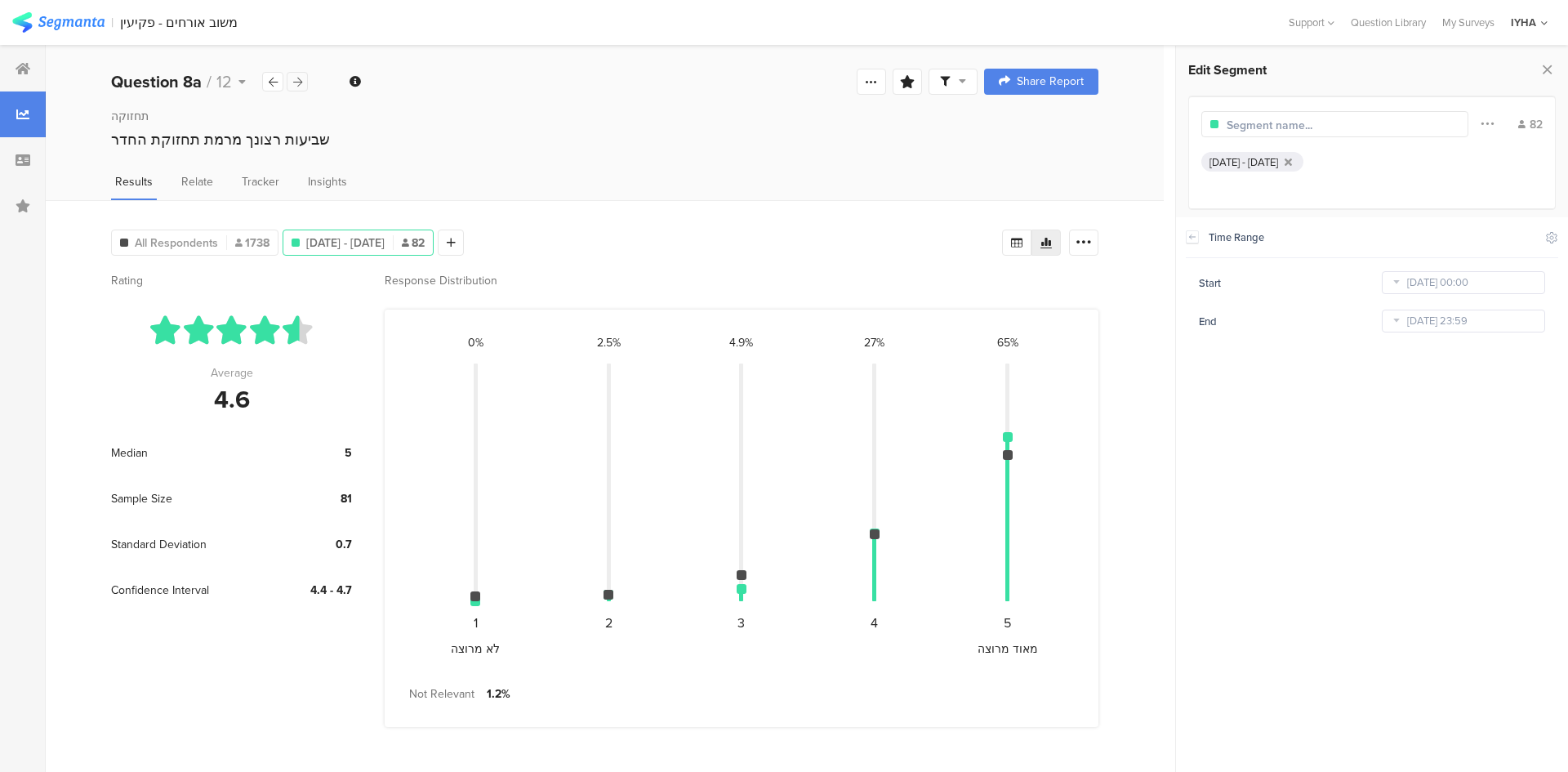
click at [296, 85] on icon at bounding box center [298, 82] width 9 height 11
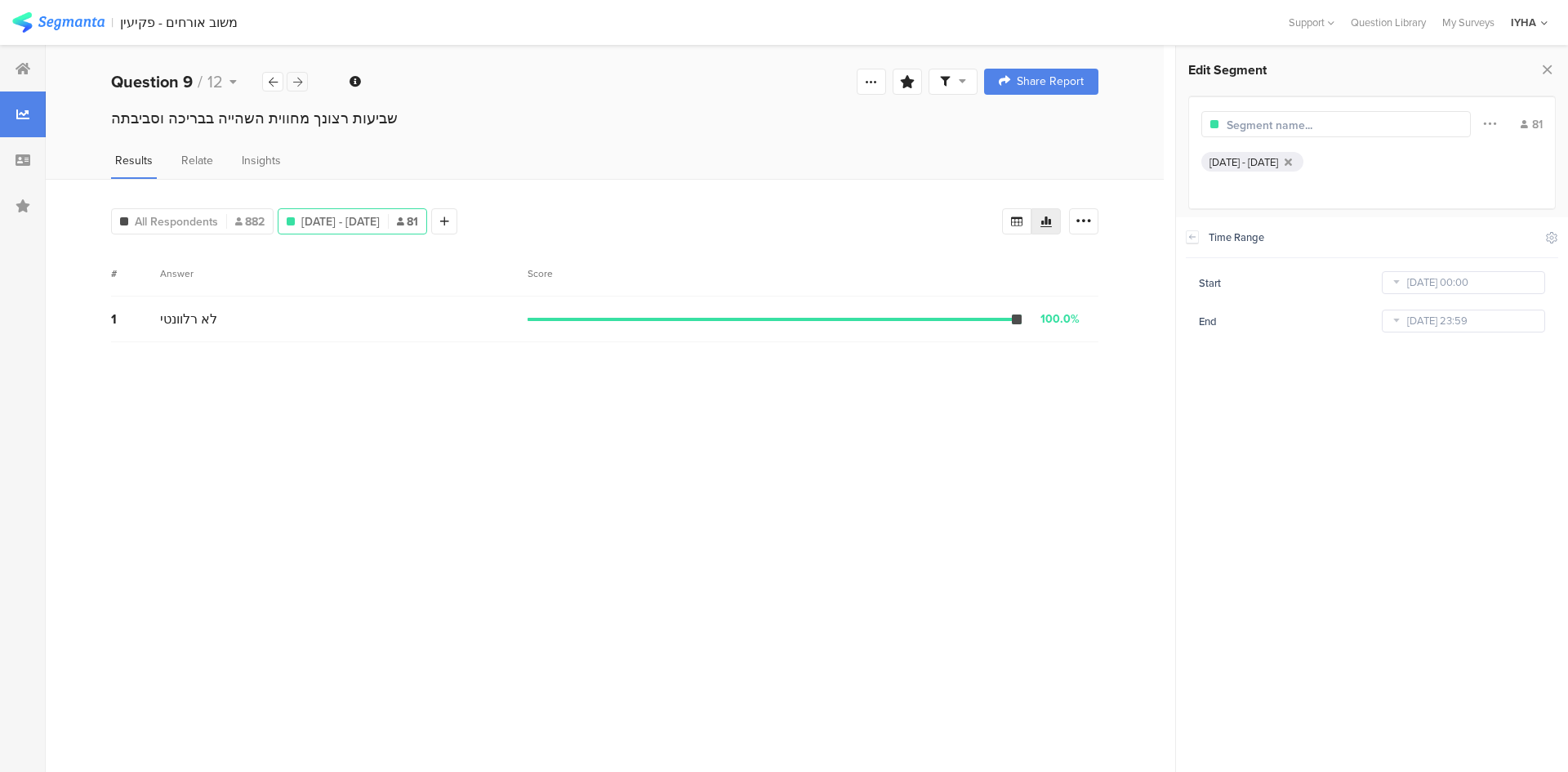
click at [296, 85] on icon at bounding box center [298, 82] width 9 height 11
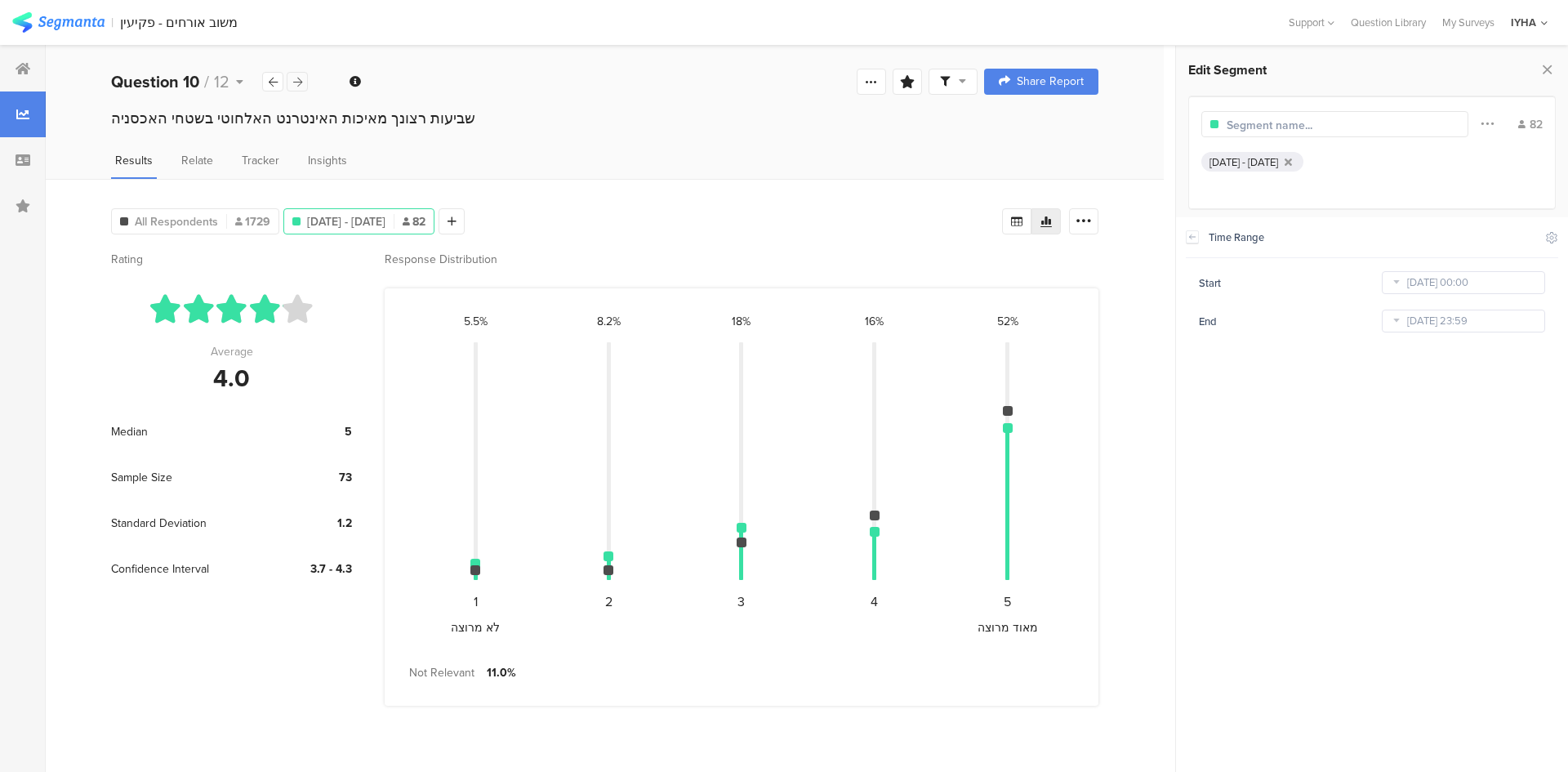
click at [296, 85] on icon at bounding box center [298, 82] width 9 height 11
